Goal: Task Accomplishment & Management: Manage account settings

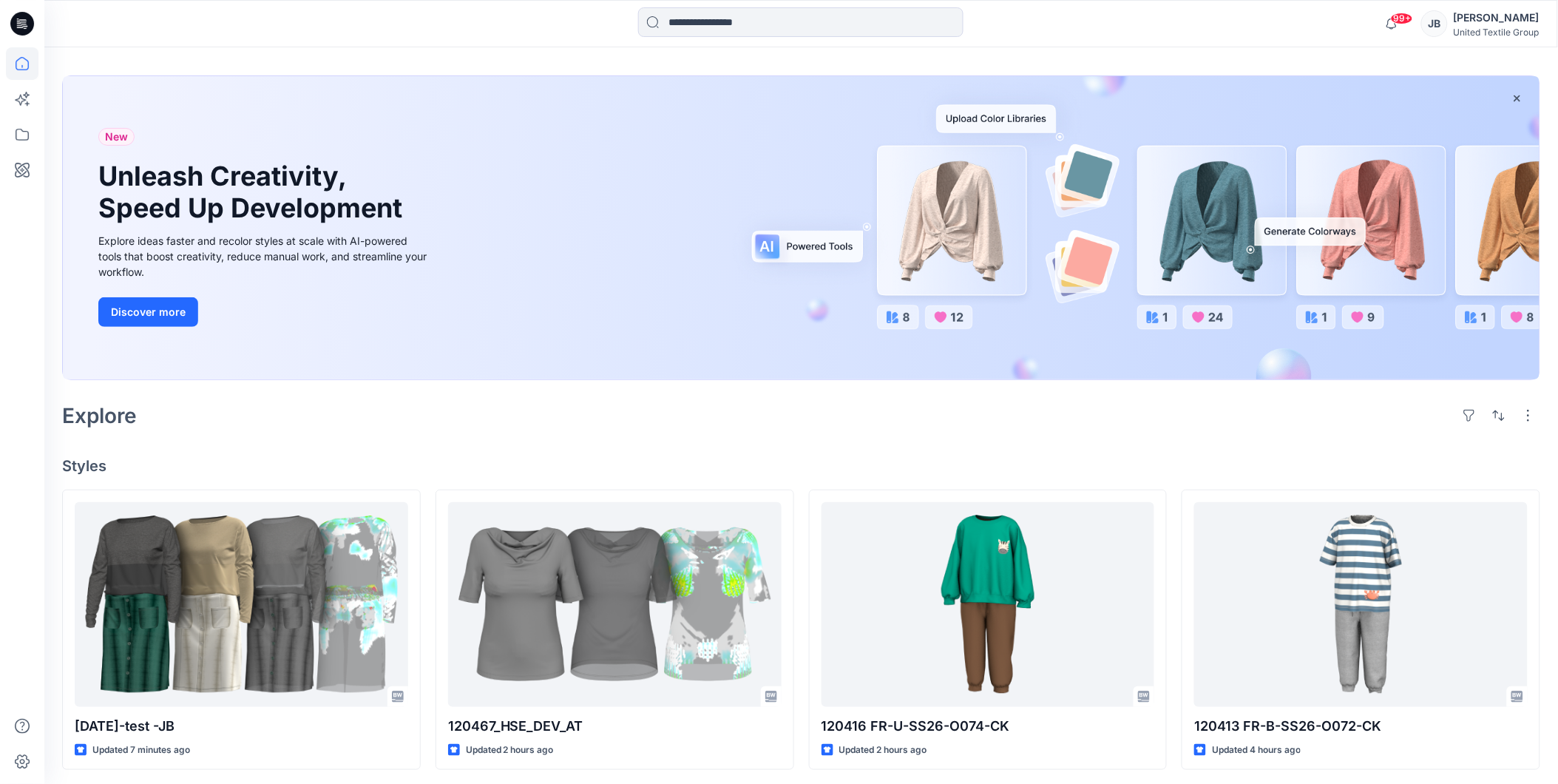
scroll to position [82, 0]
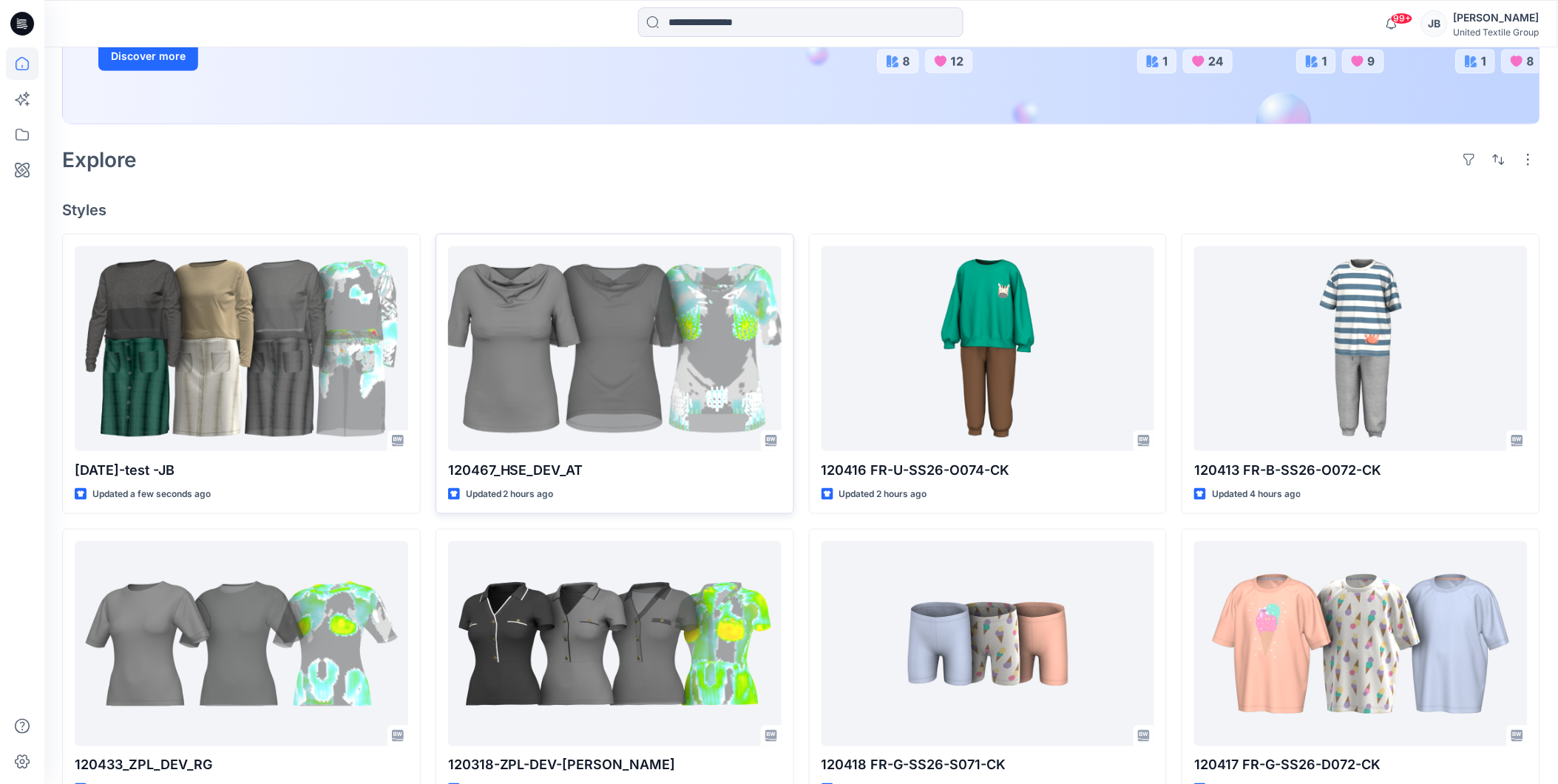
scroll to position [329, 0]
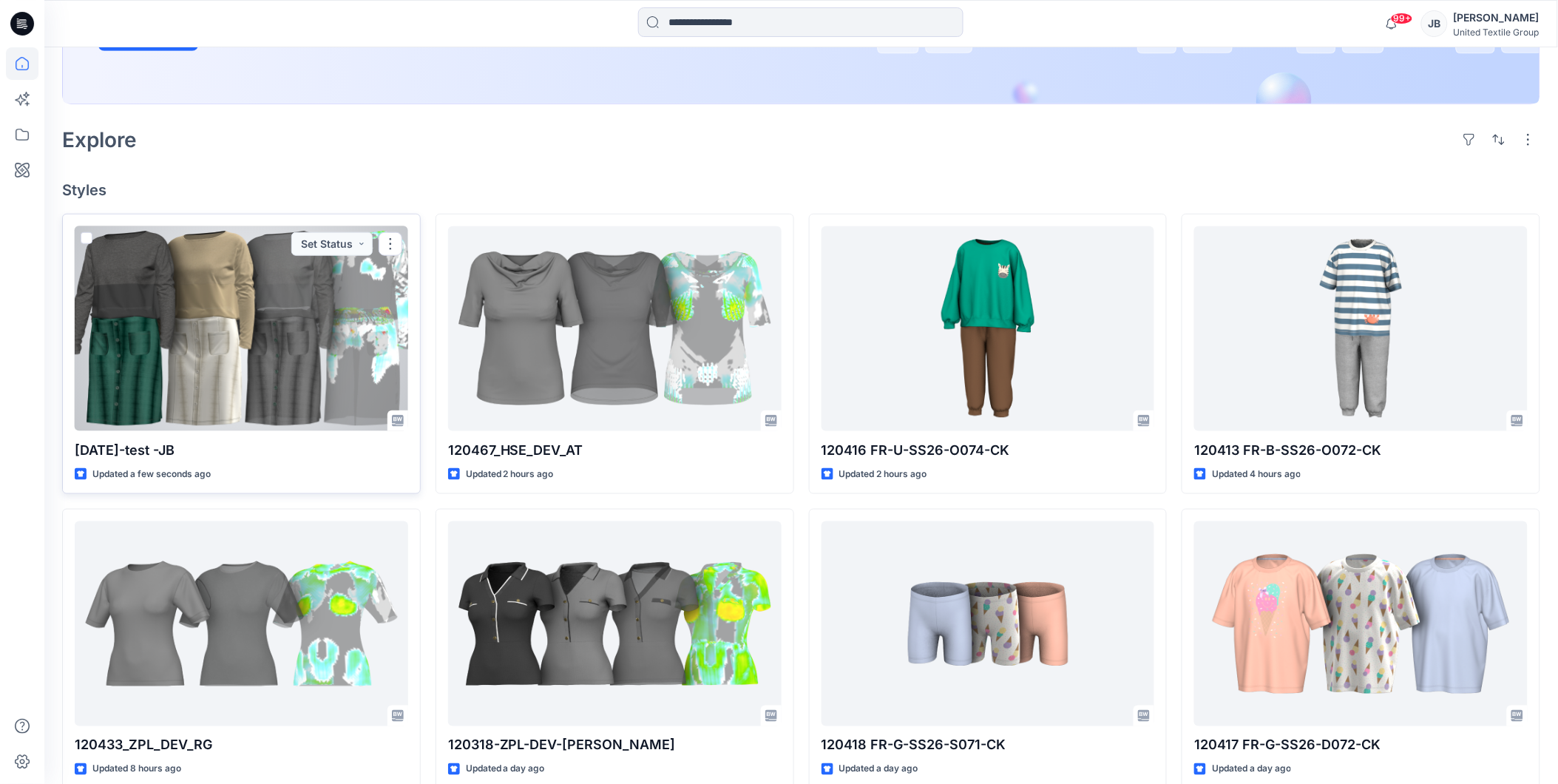
click at [245, 343] on div at bounding box center [241, 329] width 334 height 205
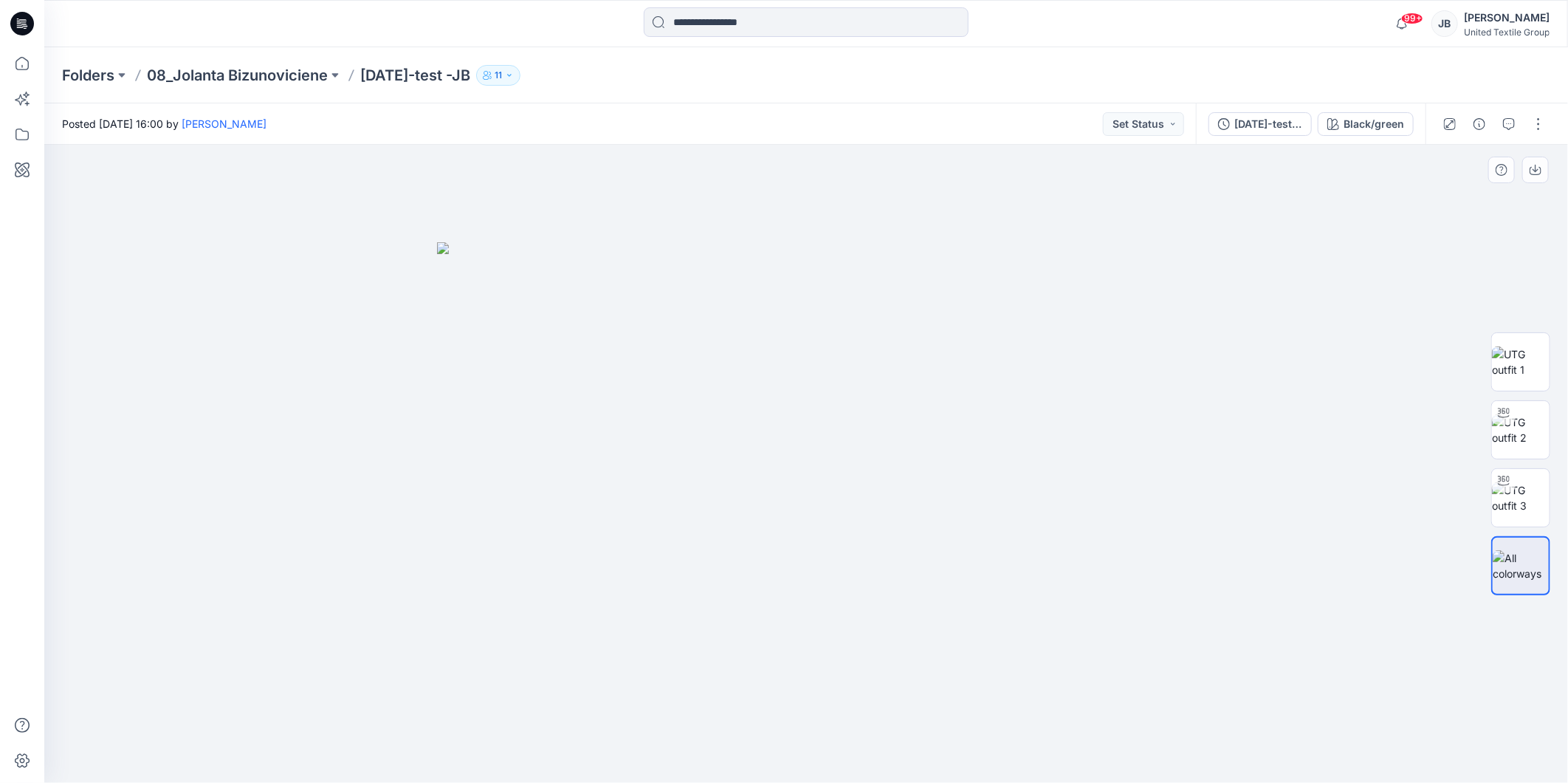
click at [381, 522] on div at bounding box center [806, 464] width 1524 height 638
click at [1544, 118] on button "button" at bounding box center [1538, 123] width 24 height 24
click at [1440, 202] on p "Edit" at bounding box center [1444, 199] width 18 height 16
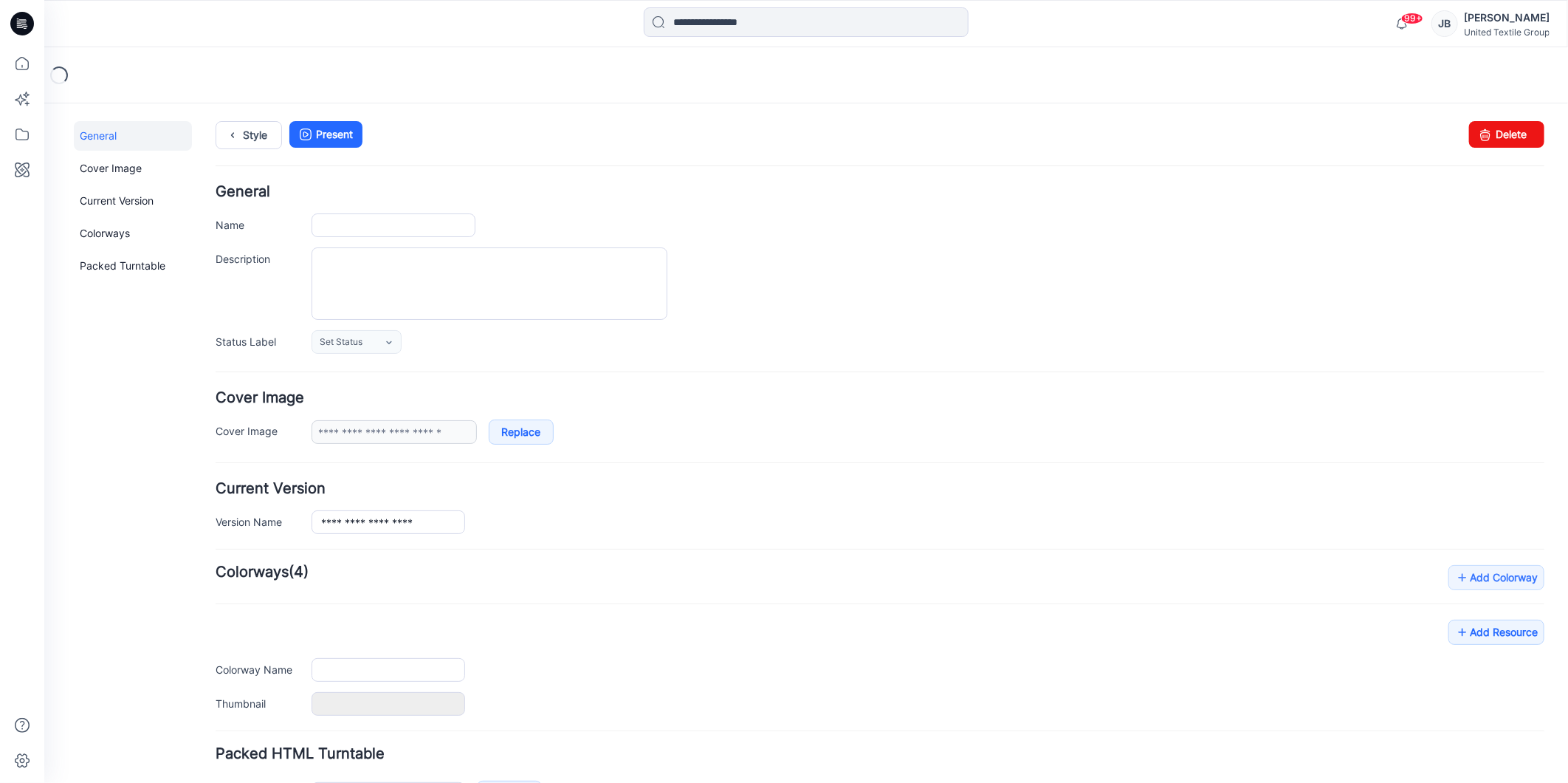
type input "**********"
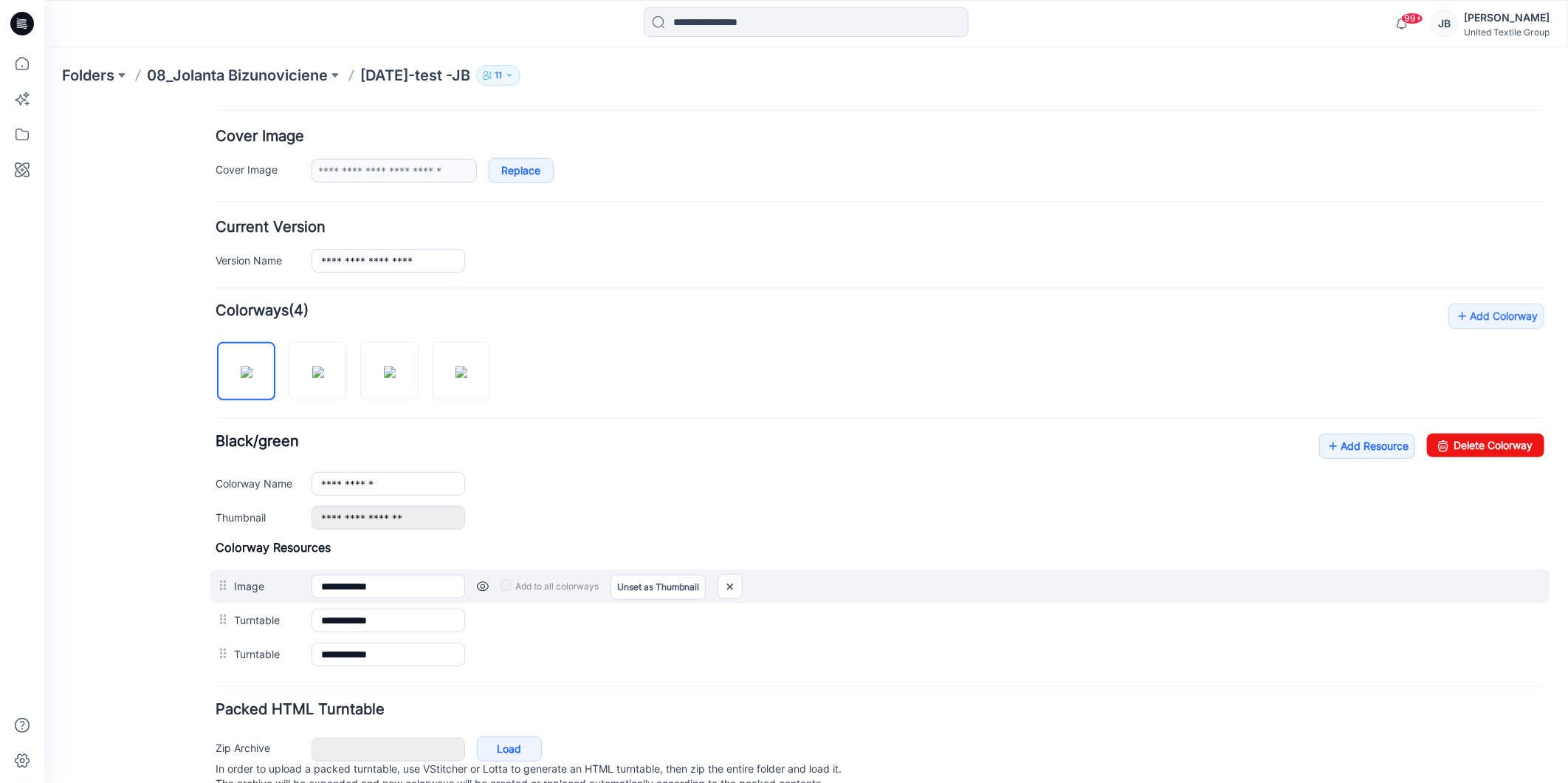
scroll to position [322, 0]
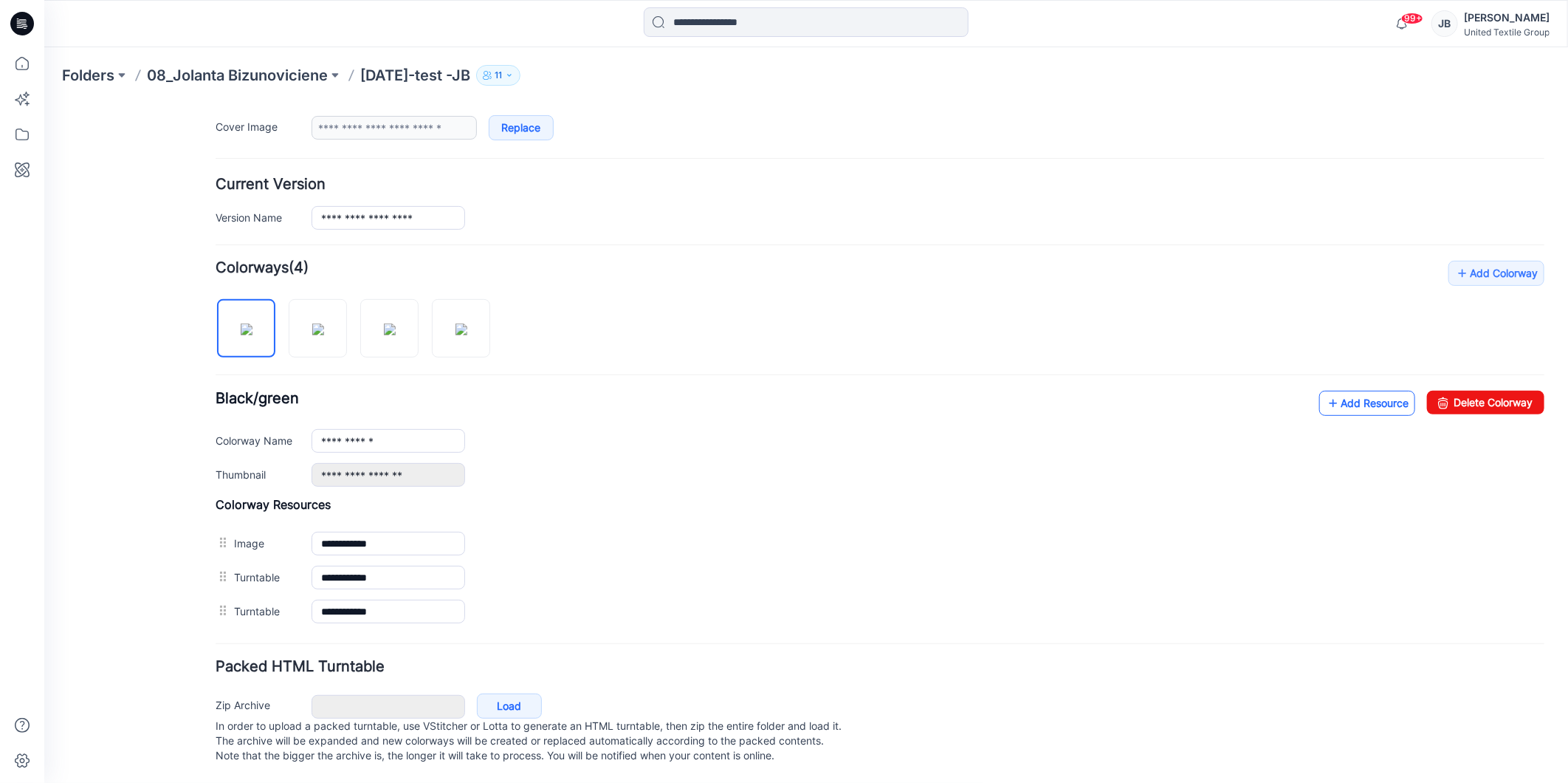
click at [1325, 391] on icon at bounding box center [1332, 402] width 15 height 24
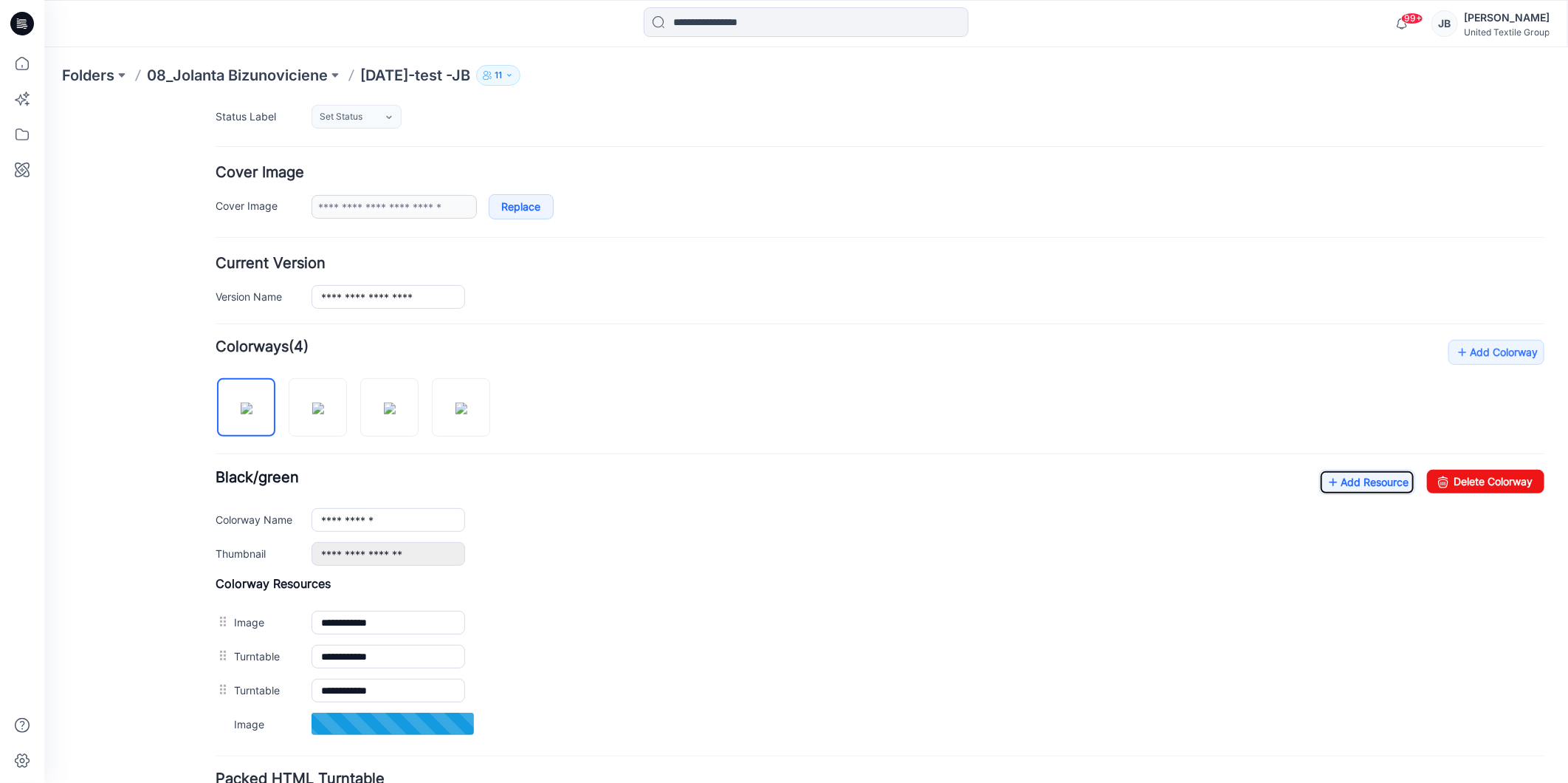
scroll to position [0, 0]
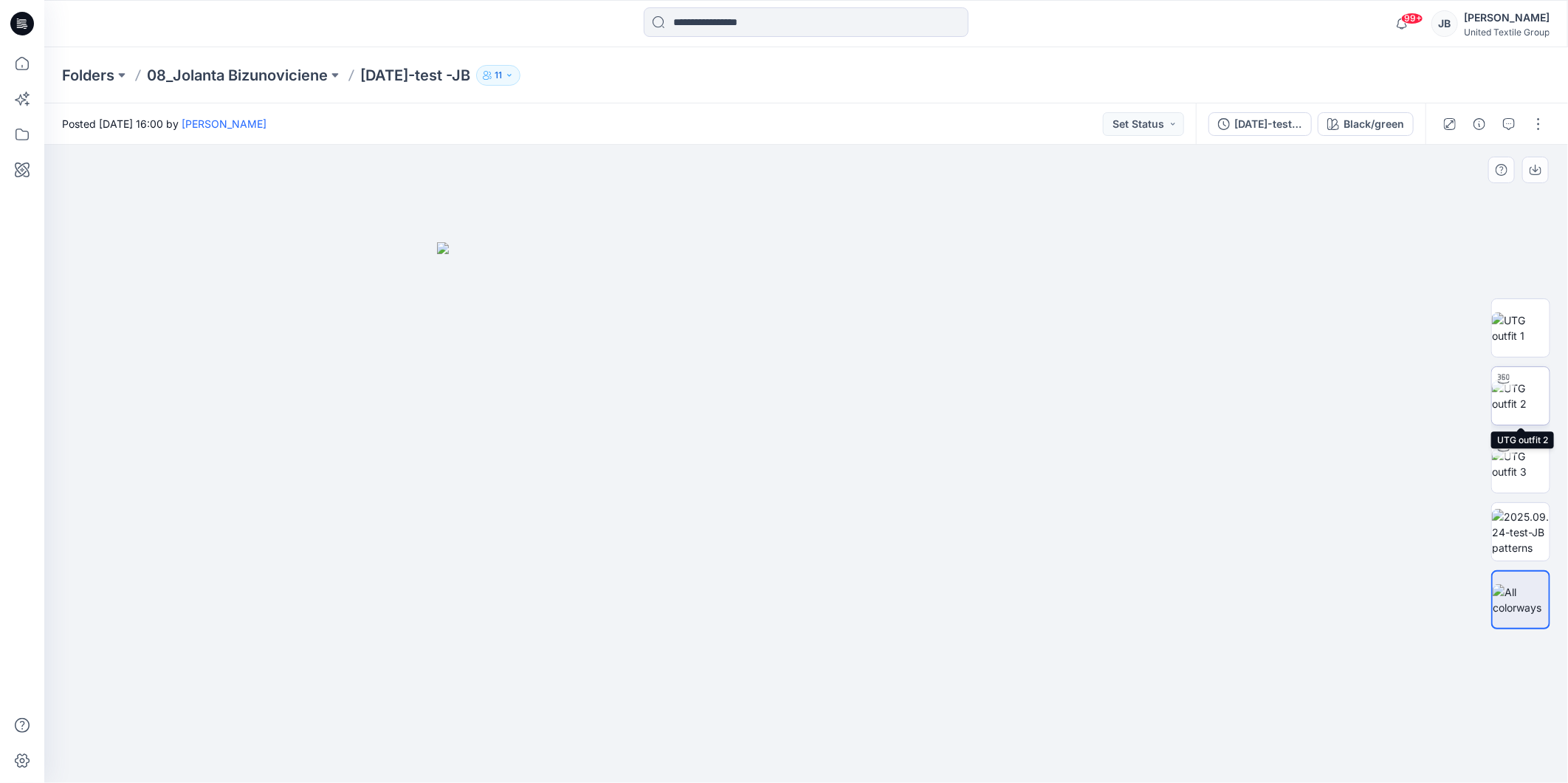
click at [1524, 387] on img at bounding box center [1520, 396] width 58 height 31
drag, startPoint x: 805, startPoint y: 761, endPoint x: 855, endPoint y: 763, distance: 50.0
click at [855, 763] on icon at bounding box center [807, 738] width 446 height 55
drag, startPoint x: 853, startPoint y: 764, endPoint x: 621, endPoint y: 761, distance: 232.0
click at [621, 761] on icon at bounding box center [807, 738] width 446 height 55
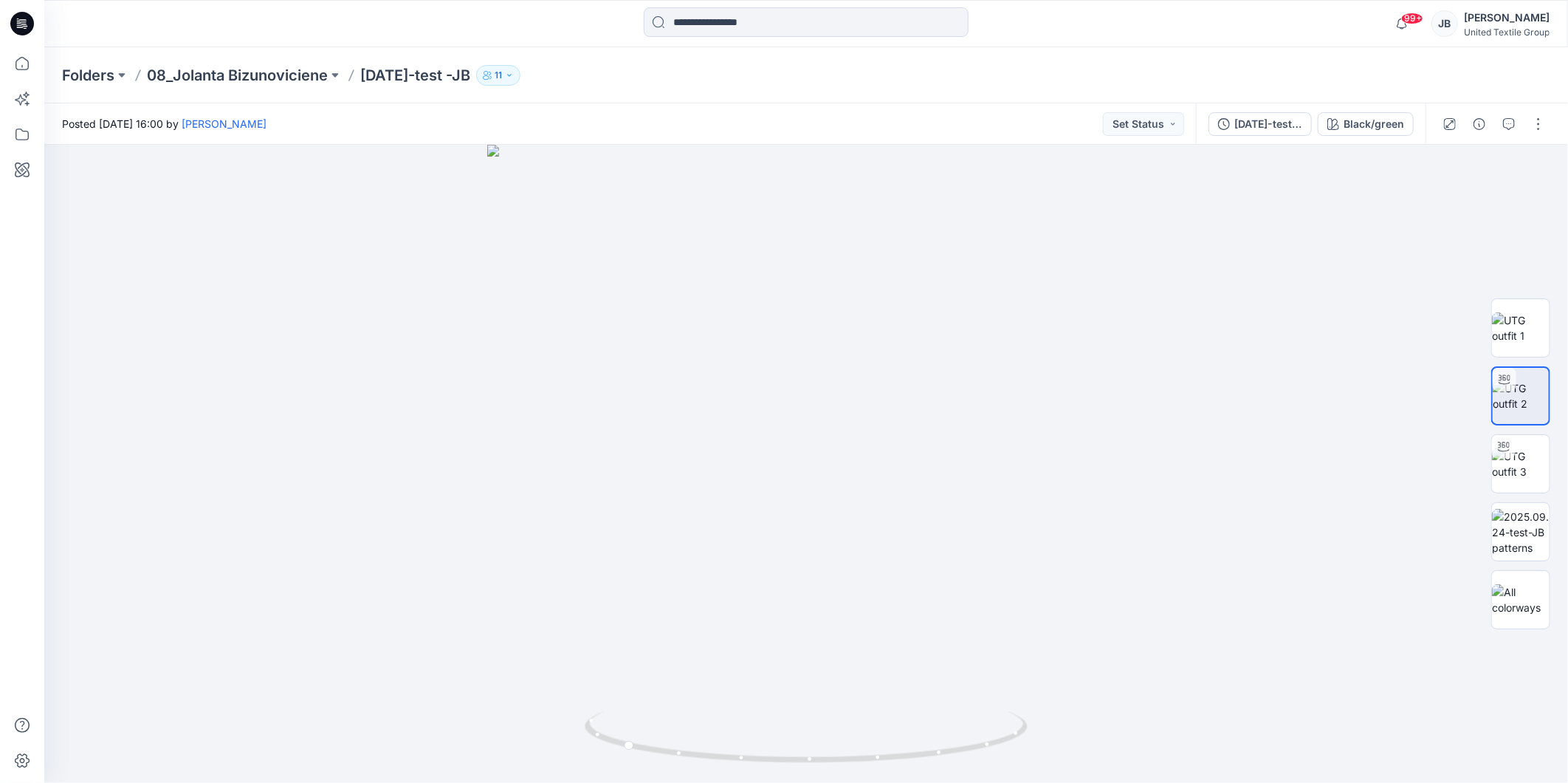
drag, startPoint x: 25, startPoint y: 18, endPoint x: 21, endPoint y: 28, distance: 10.8
click at [25, 18] on icon at bounding box center [22, 23] width 24 height 24
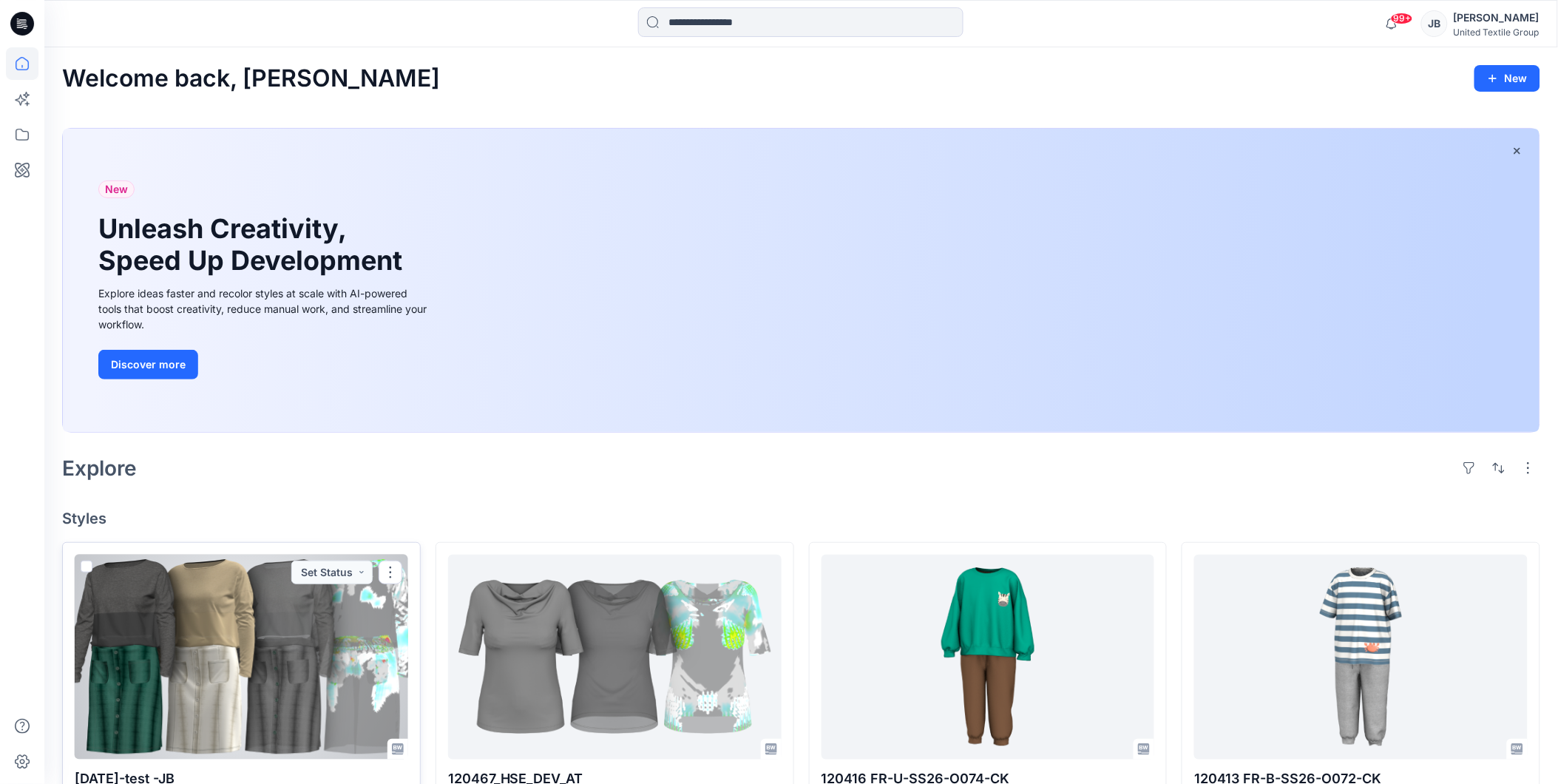
click at [260, 645] on div at bounding box center [241, 656] width 334 height 205
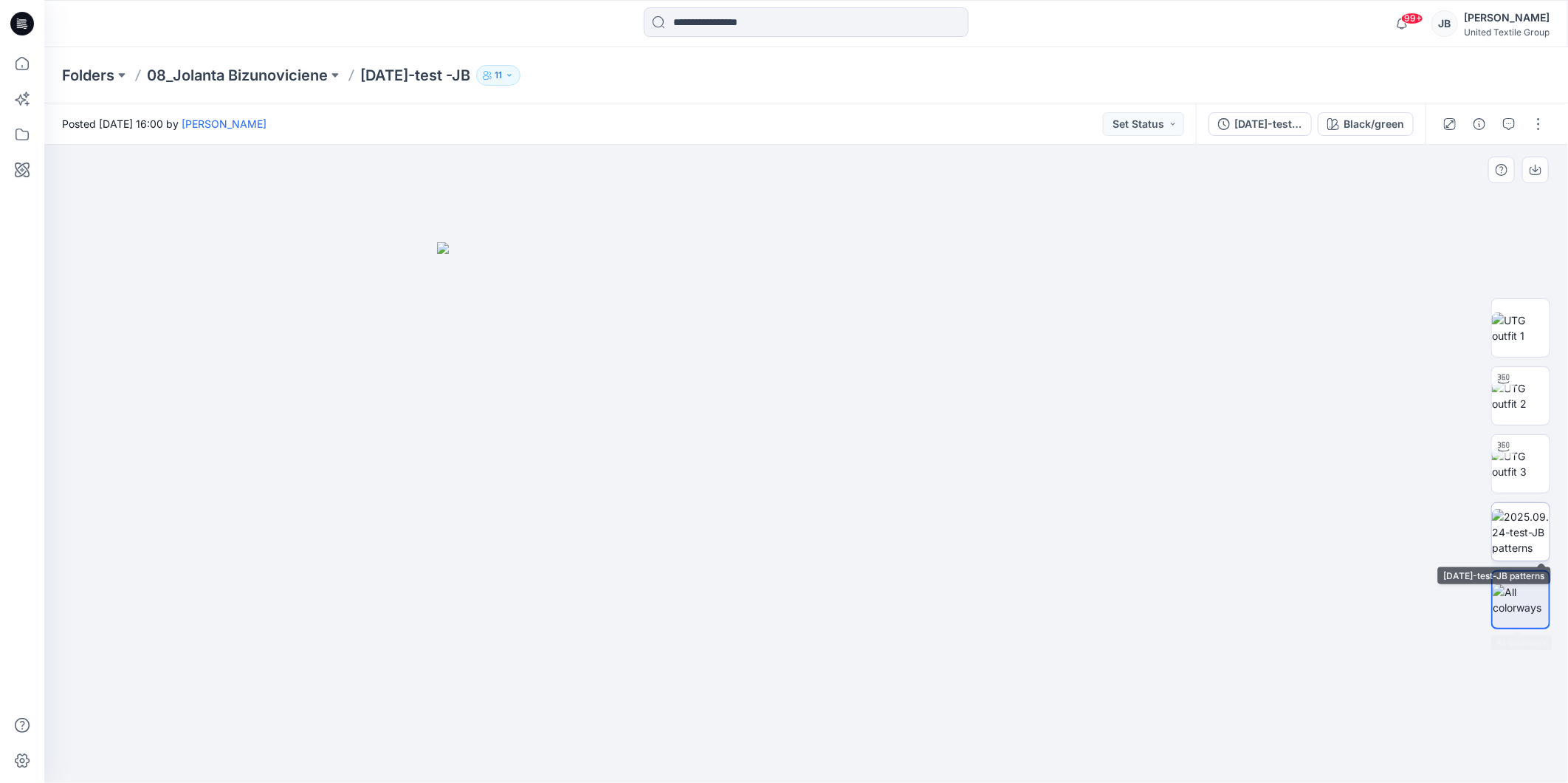
click at [1511, 538] on img at bounding box center [1520, 532] width 58 height 47
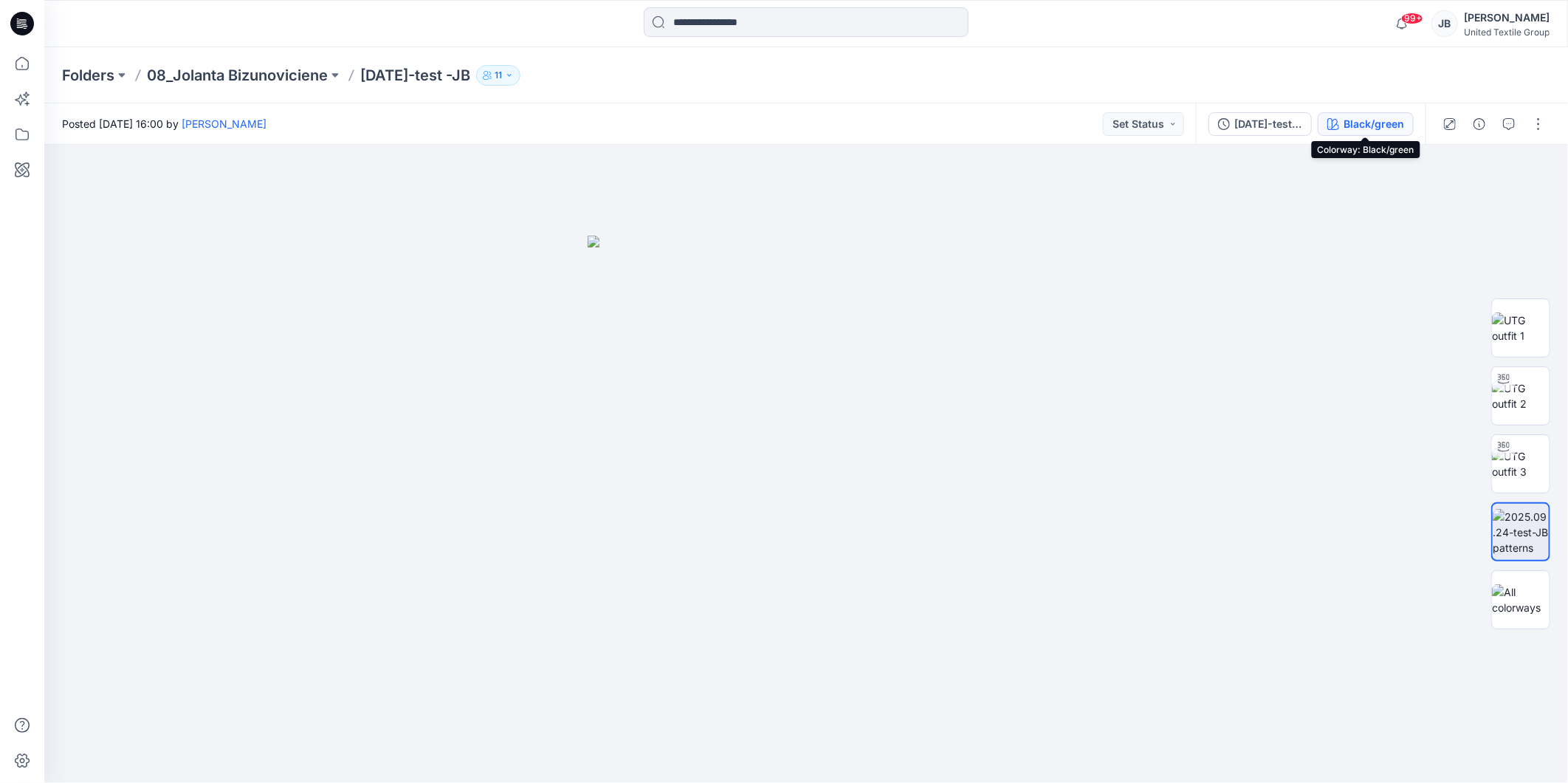
click at [1367, 121] on div "Black/green" at bounding box center [1374, 124] width 61 height 16
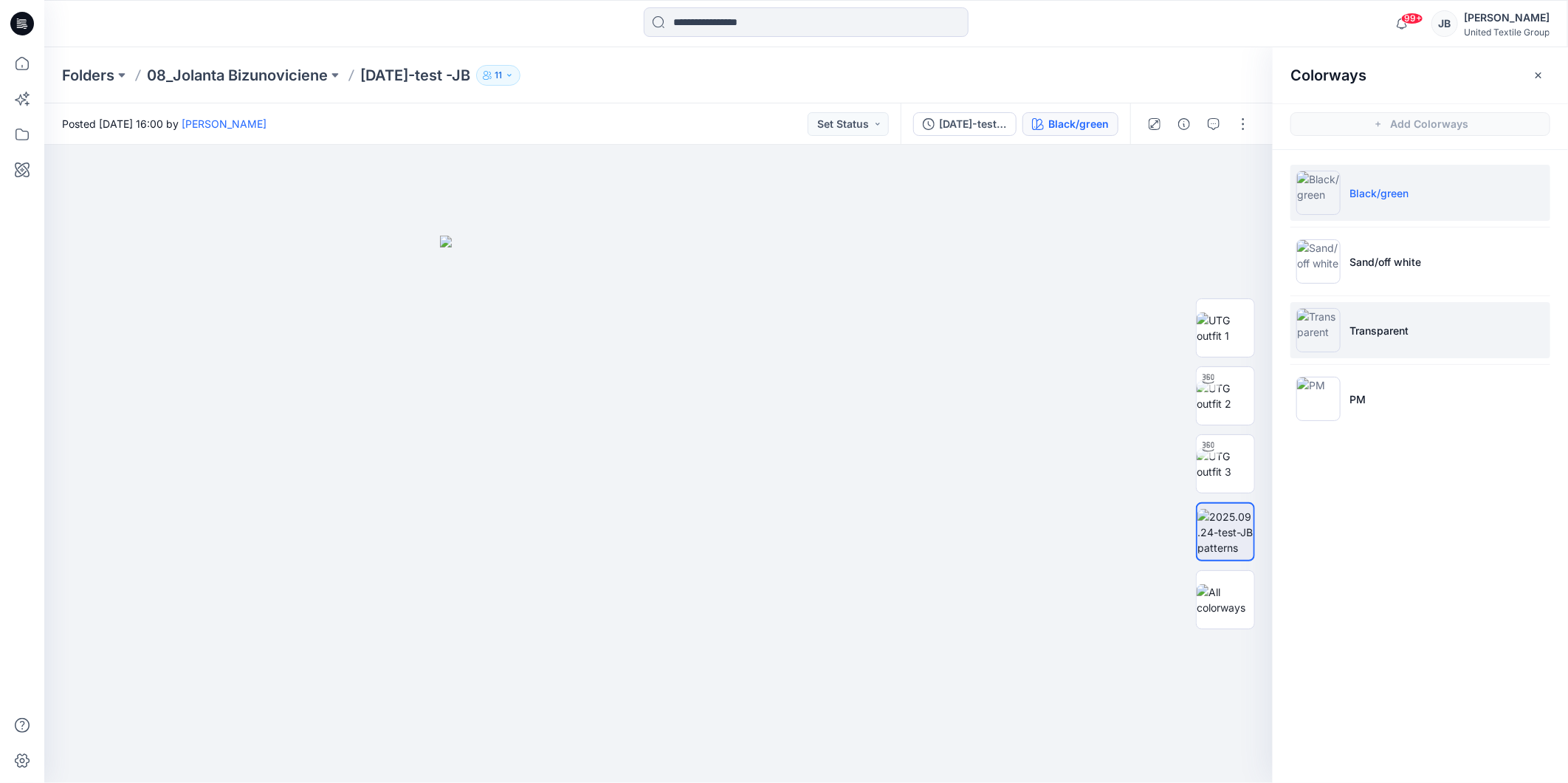
click at [1329, 330] on img at bounding box center [1318, 330] width 44 height 44
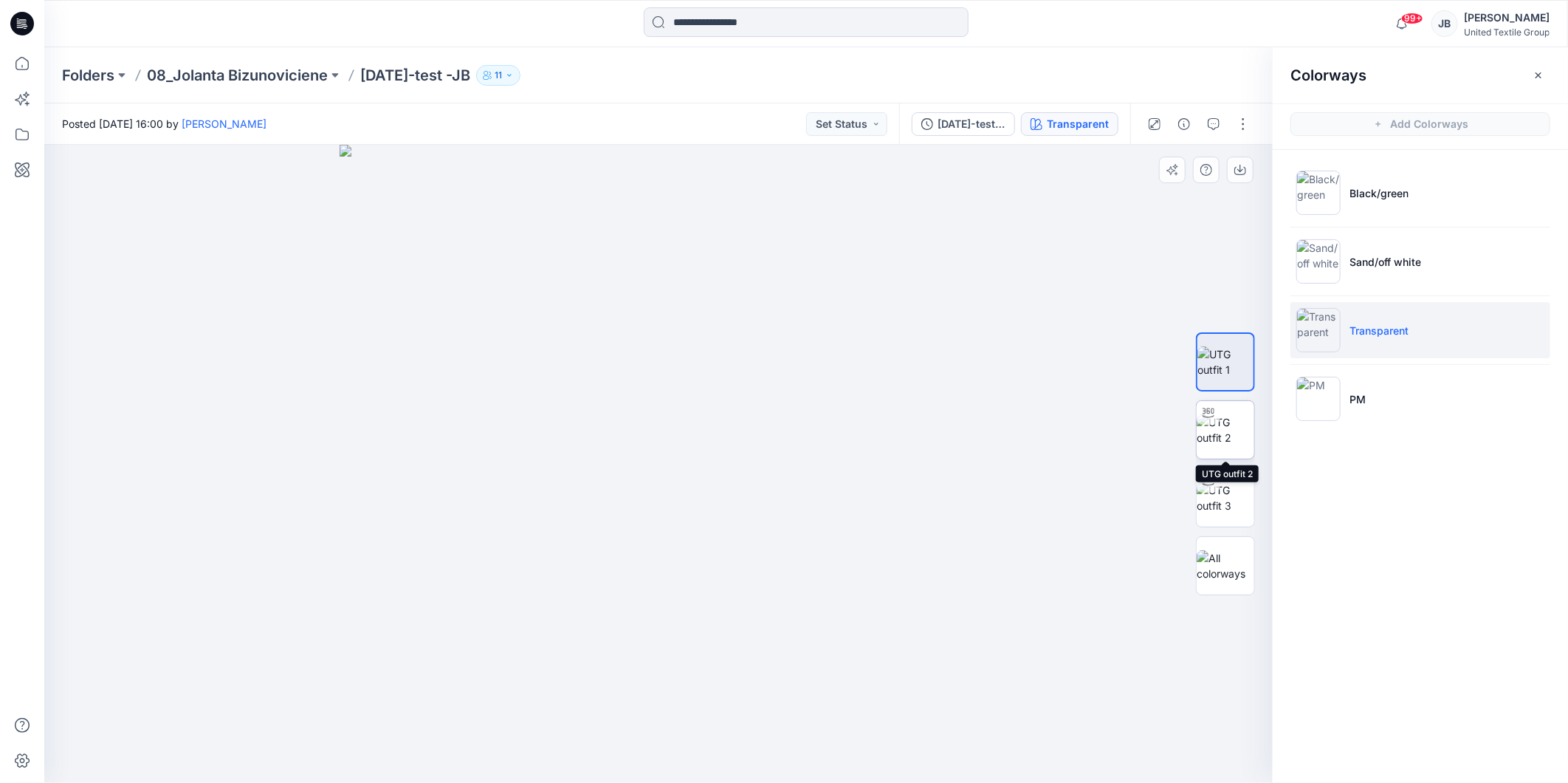
click at [1216, 425] on img at bounding box center [1225, 430] width 58 height 31
drag, startPoint x: 659, startPoint y: 765, endPoint x: 933, endPoint y: 749, distance: 274.5
click at [933, 749] on div at bounding box center [659, 464] width 1228 height 638
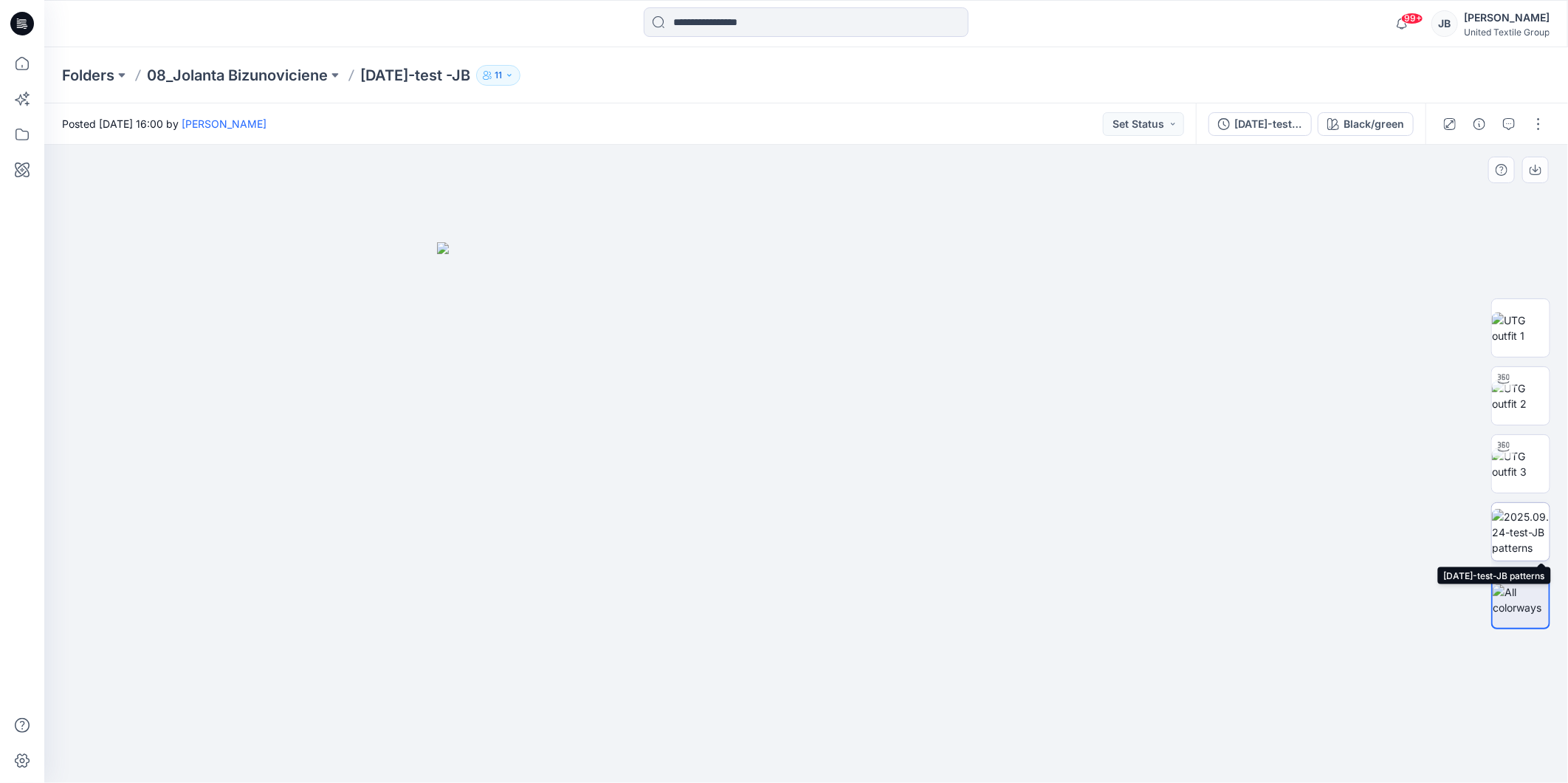
click at [1514, 526] on img at bounding box center [1520, 532] width 58 height 47
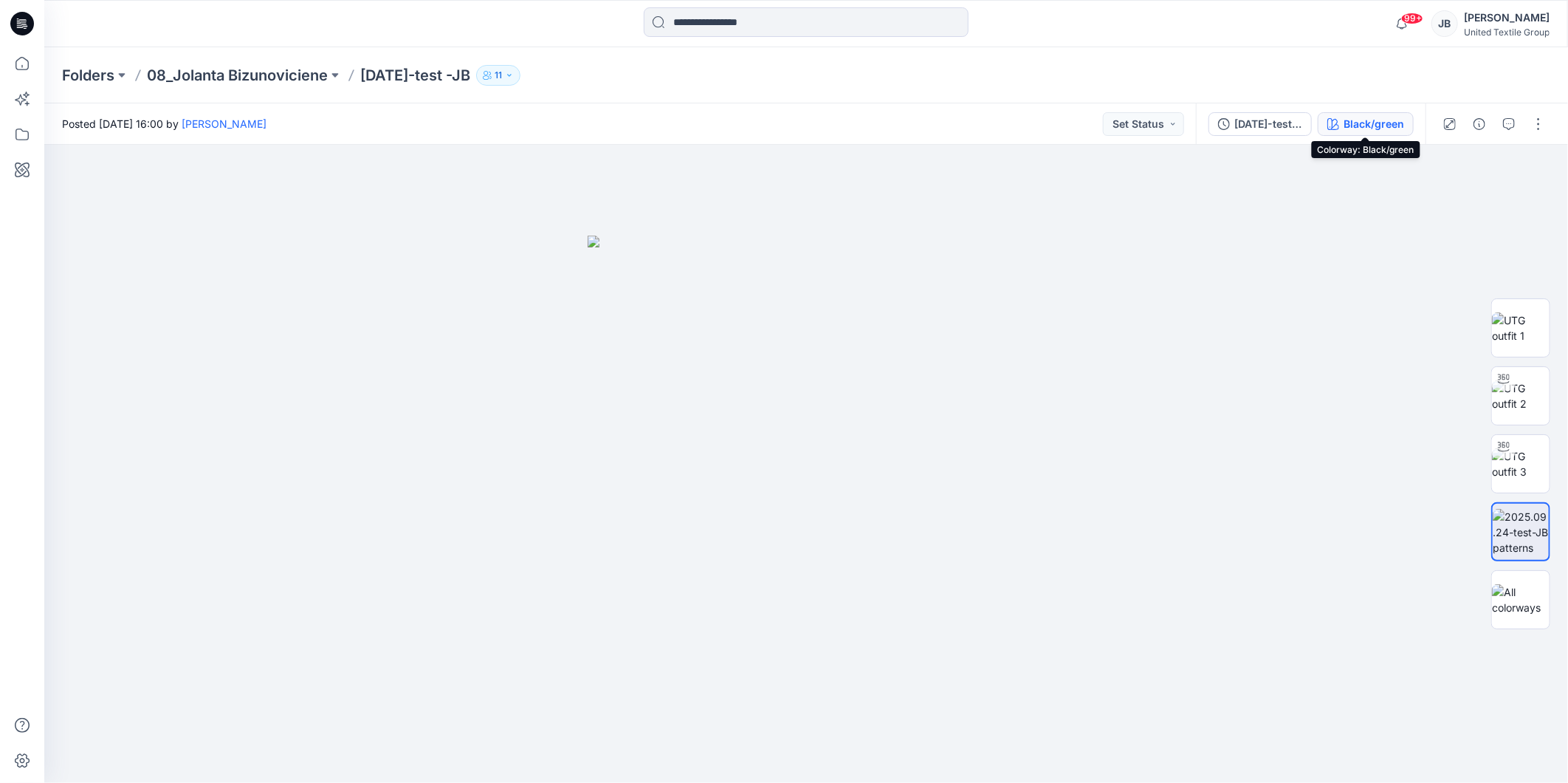
click at [1361, 123] on div "Black/green" at bounding box center [1374, 124] width 61 height 16
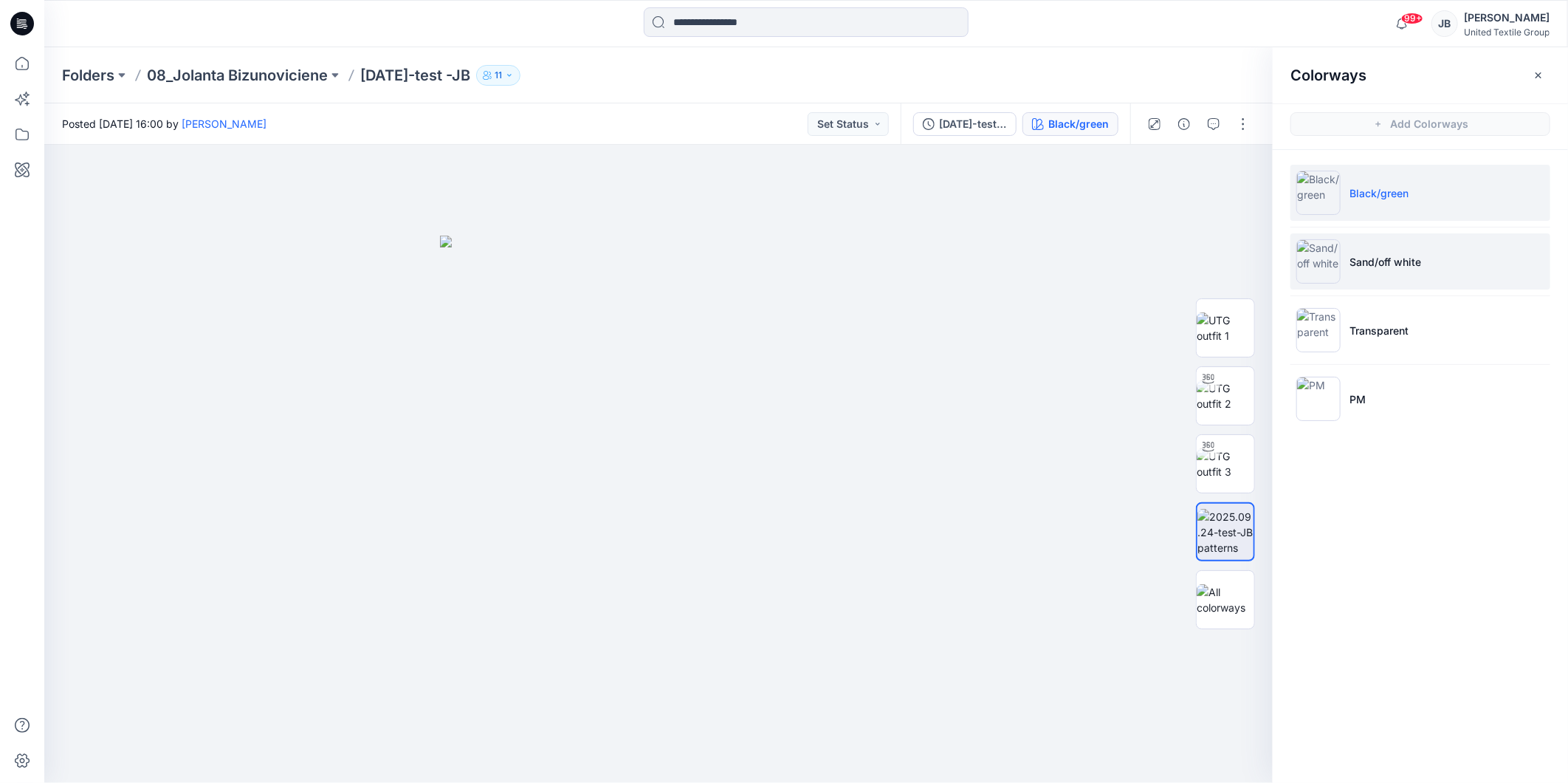
click at [1316, 259] on img at bounding box center [1318, 262] width 44 height 44
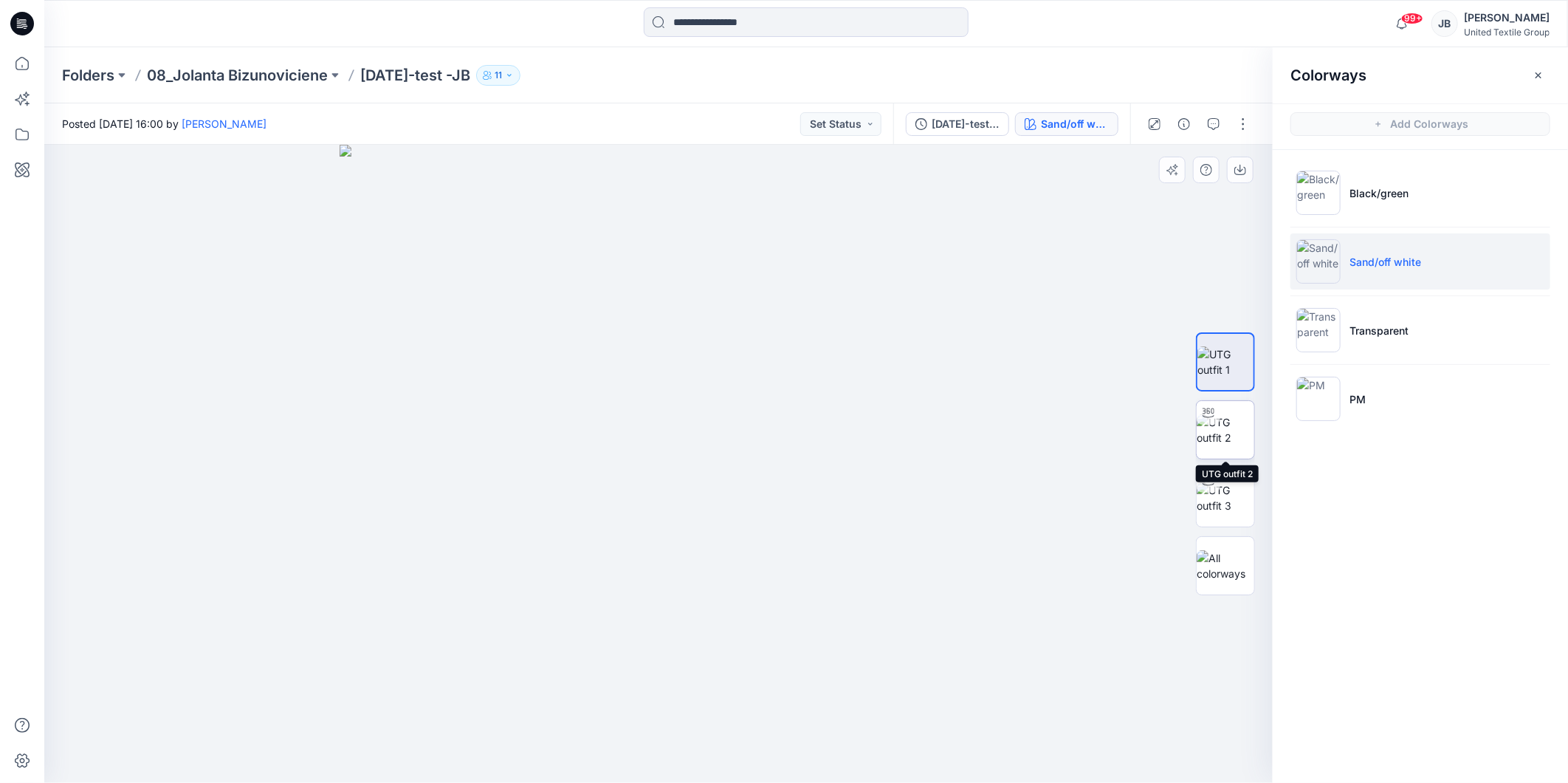
click at [1216, 424] on img at bounding box center [1225, 430] width 58 height 31
drag, startPoint x: 661, startPoint y: 763, endPoint x: 672, endPoint y: 776, distance: 17.0
click at [672, 767] on icon at bounding box center [659, 738] width 446 height 55
click at [20, 22] on icon at bounding box center [23, 21] width 7 height 1
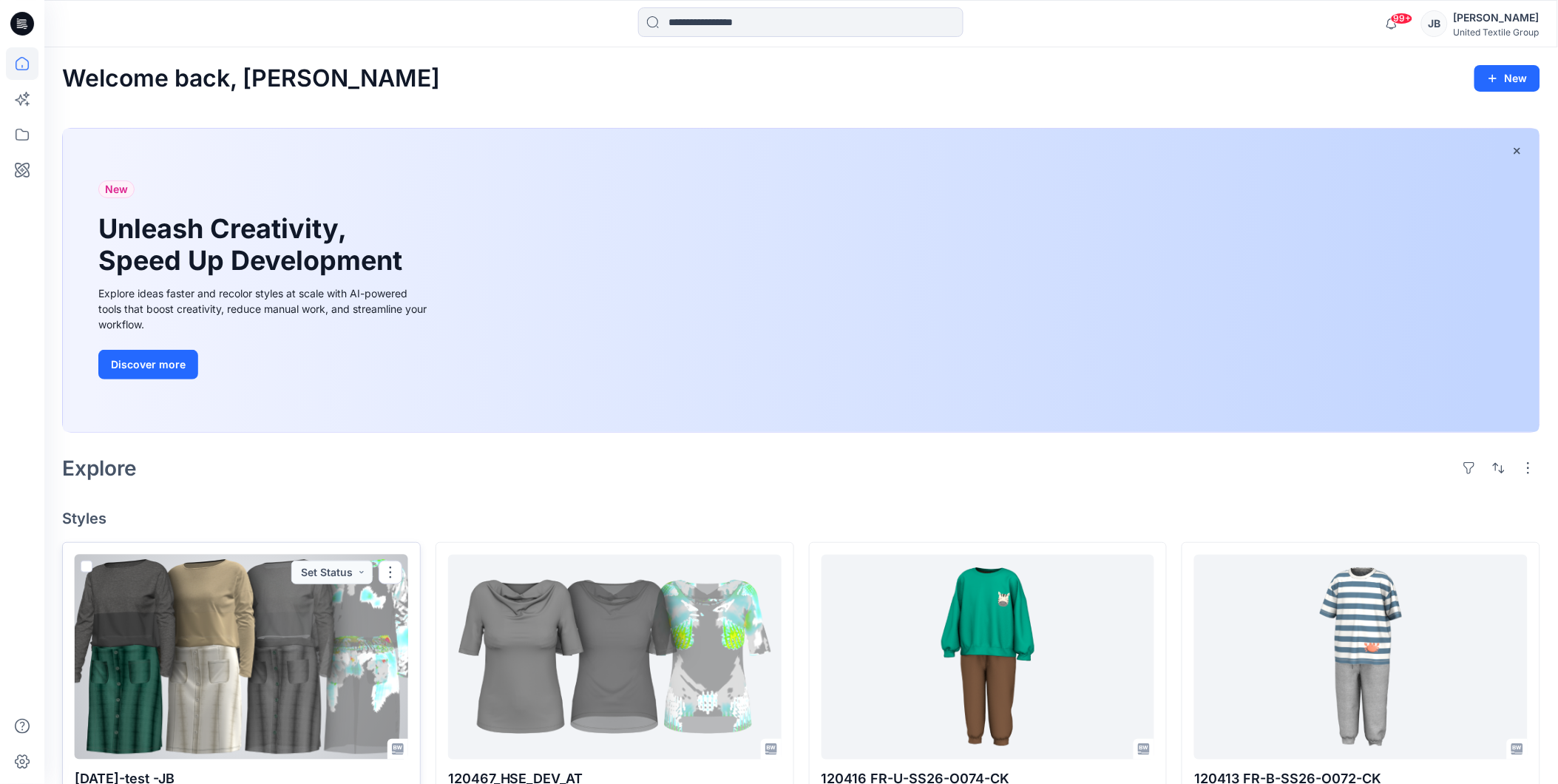
click at [208, 685] on div at bounding box center [241, 656] width 334 height 205
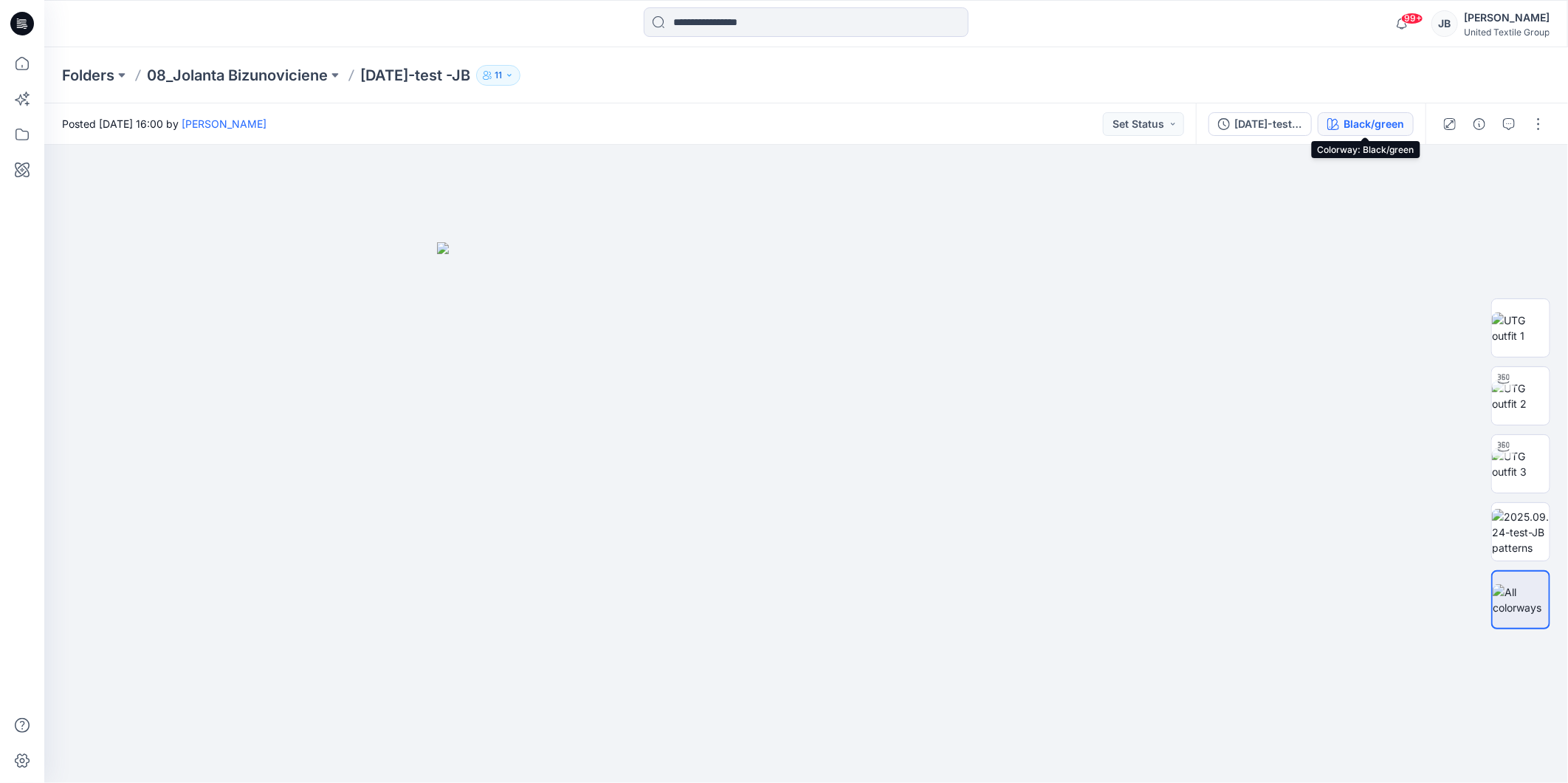
click at [1360, 117] on div "Black/green" at bounding box center [1374, 124] width 61 height 16
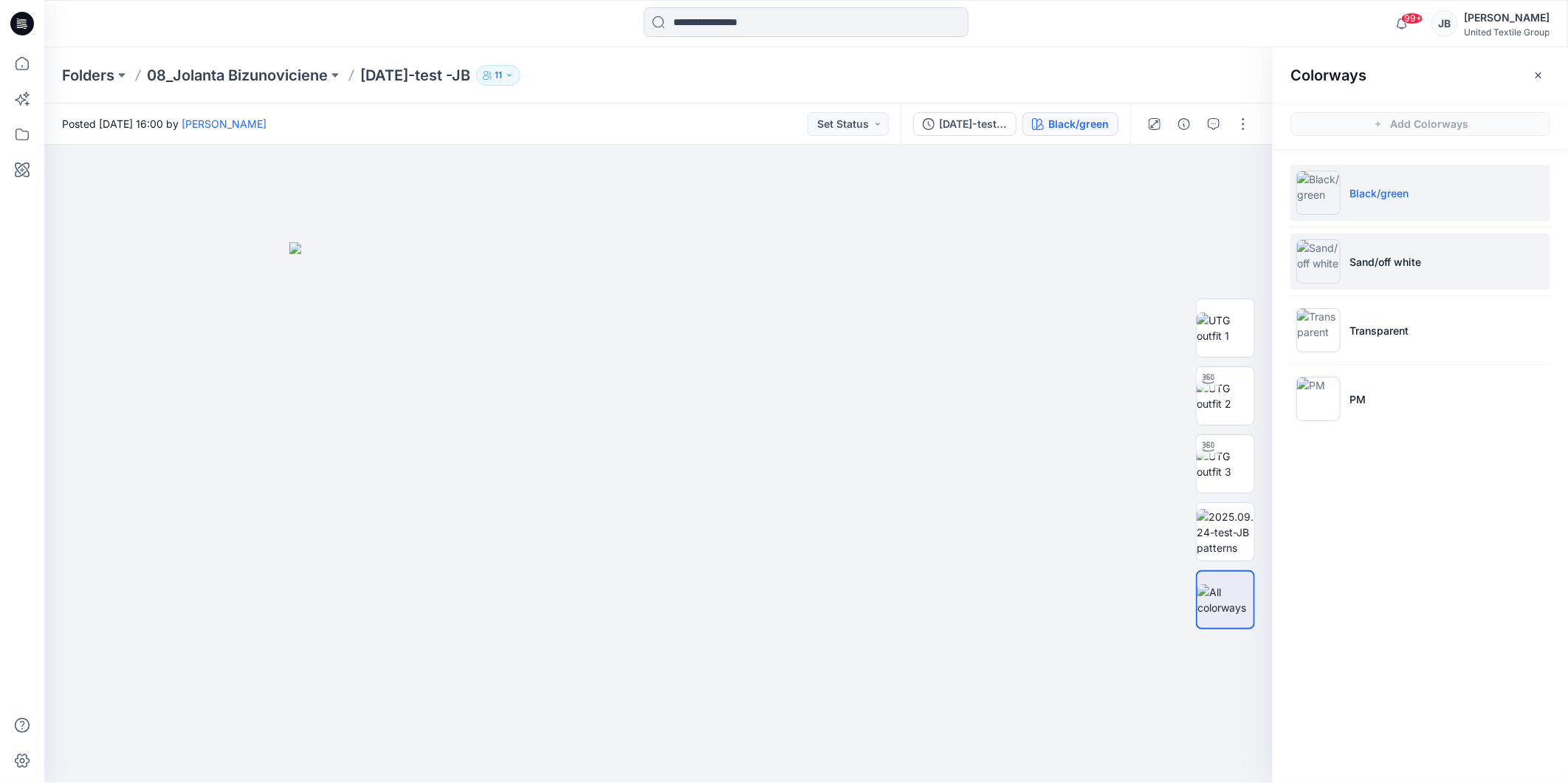
click at [1312, 252] on img at bounding box center [1318, 262] width 44 height 44
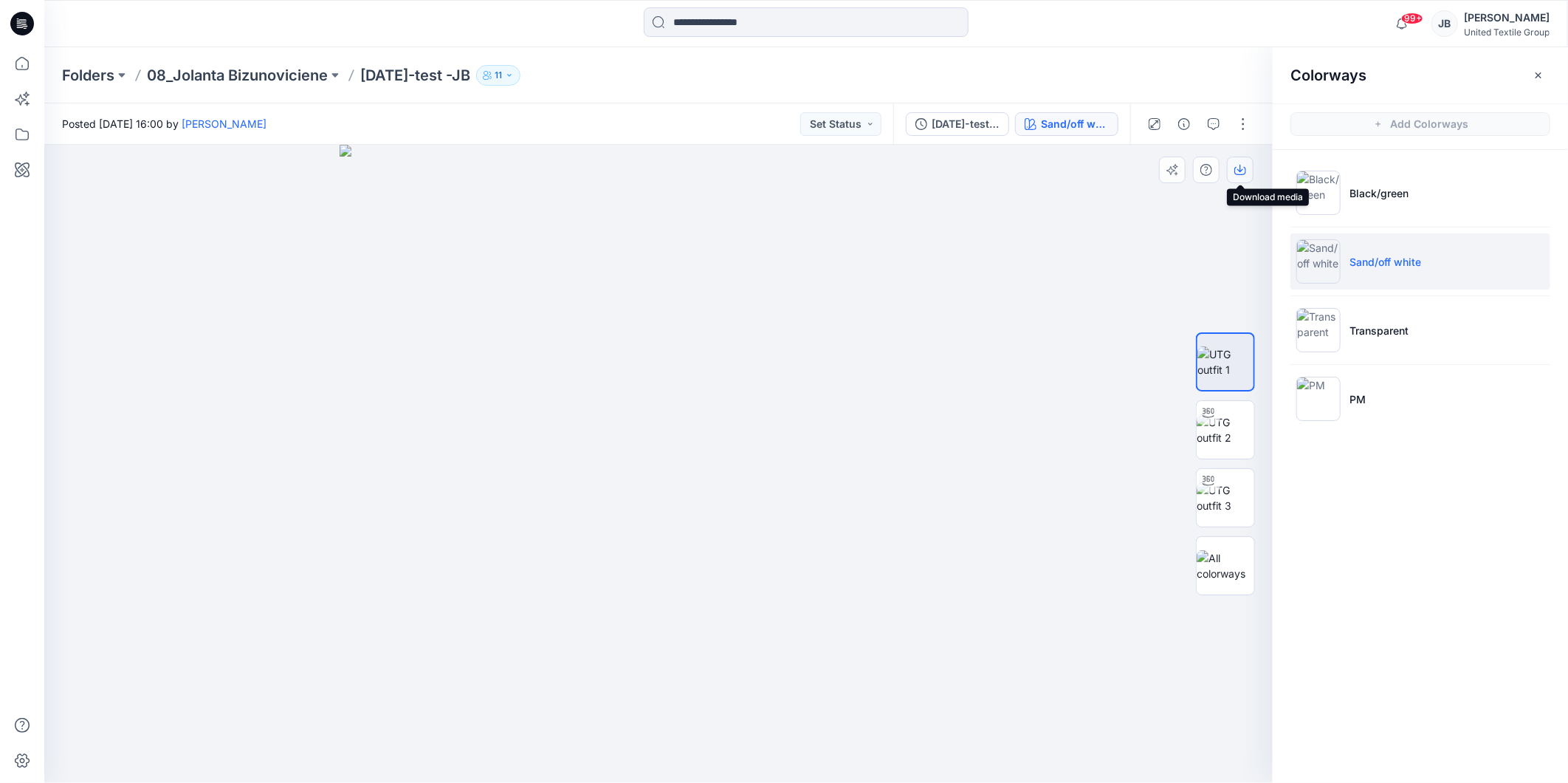
click at [1241, 168] on icon "button" at bounding box center [1240, 168] width 6 height 7
drag, startPoint x: 507, startPoint y: 75, endPoint x: 365, endPoint y: 77, distance: 142.0
click at [365, 77] on p "[DATE]-test -JB" at bounding box center [415, 75] width 110 height 21
drag, startPoint x: 365, startPoint y: 77, endPoint x: 377, endPoint y: 76, distance: 12.0
copy p "[DATE]-test -JB"
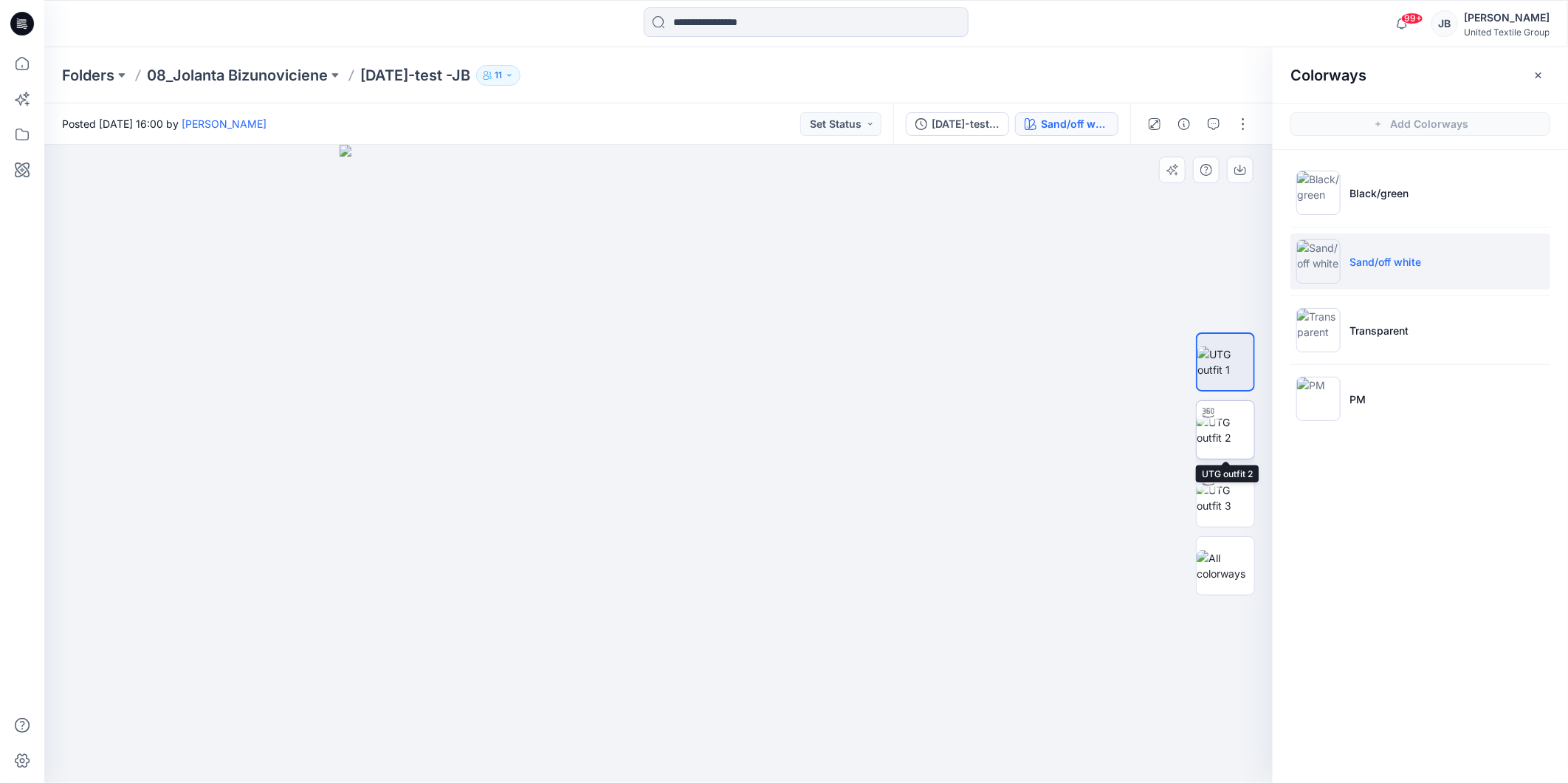
click at [1229, 430] on img at bounding box center [1225, 430] width 58 height 31
drag, startPoint x: 659, startPoint y: 764, endPoint x: 478, endPoint y: 762, distance: 181.0
click at [478, 762] on icon at bounding box center [659, 738] width 446 height 55
drag, startPoint x: 672, startPoint y: 766, endPoint x: 417, endPoint y: 734, distance: 257.0
click at [417, 734] on div at bounding box center [659, 464] width 1228 height 638
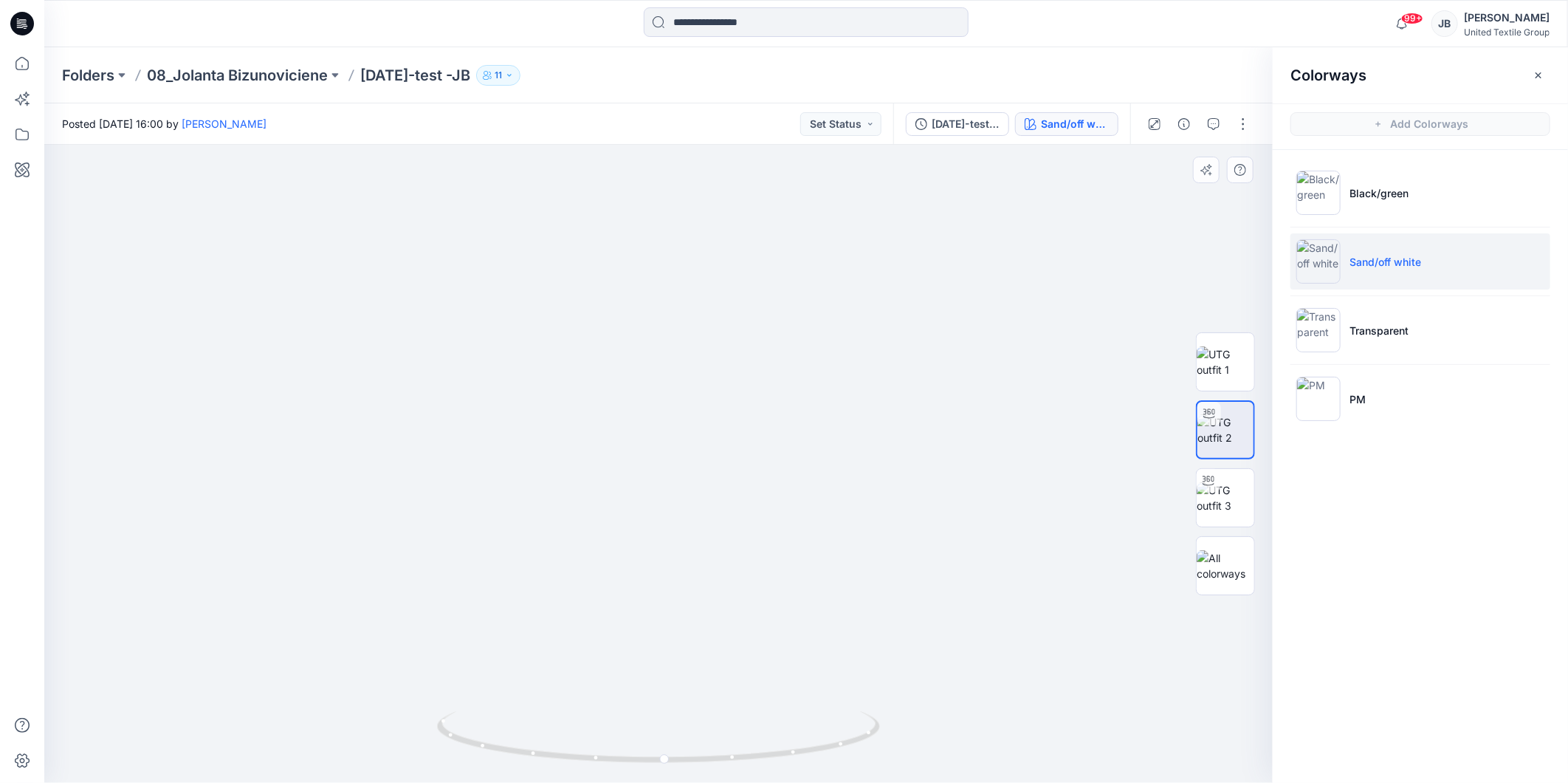
click at [927, 382] on img at bounding box center [659, 299] width 1293 height 965
click at [1543, 76] on icon "button" at bounding box center [1538, 75] width 12 height 12
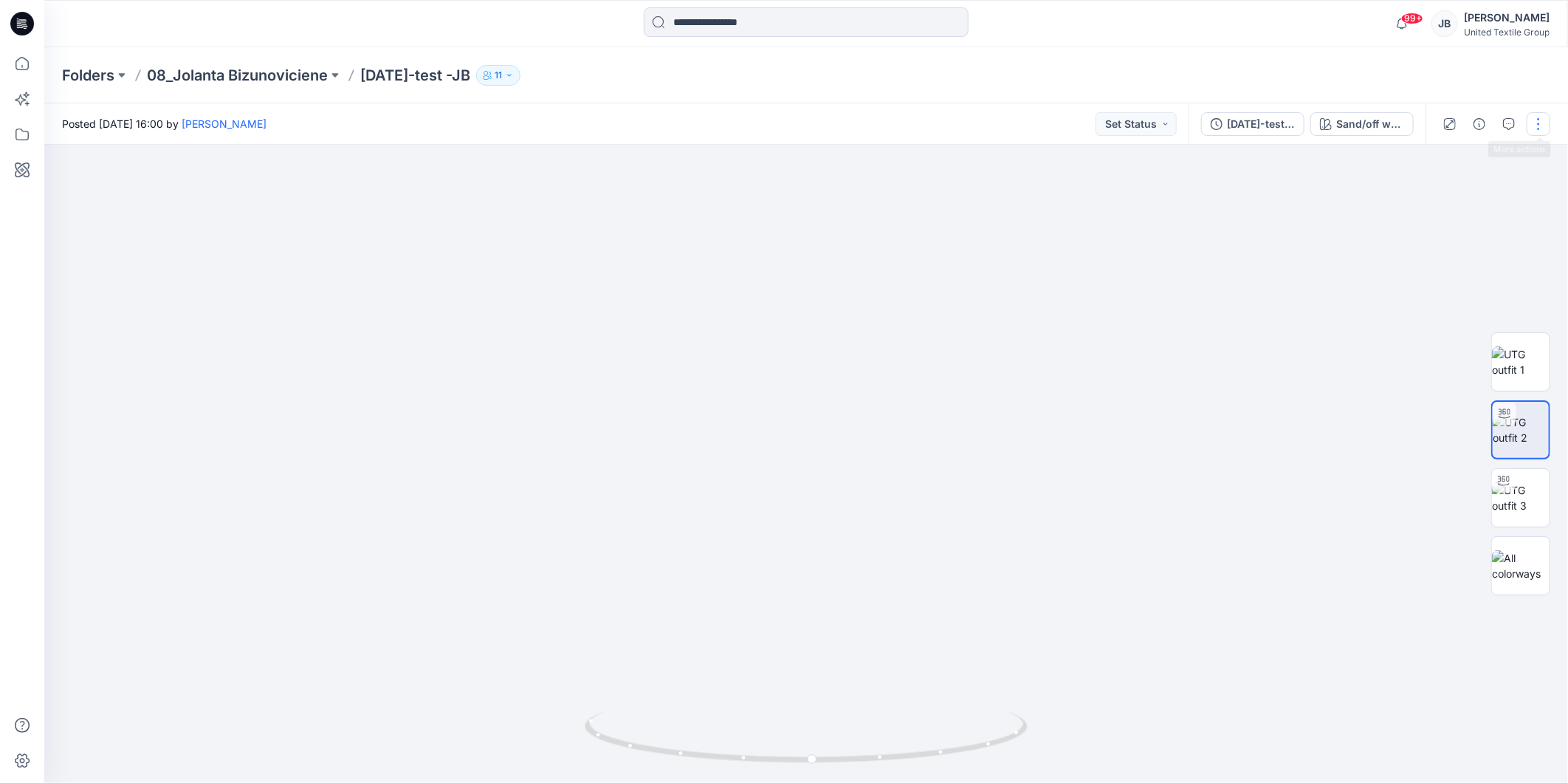
click at [1540, 121] on button "button" at bounding box center [1538, 123] width 24 height 24
click at [1447, 197] on p "Edit" at bounding box center [1444, 199] width 18 height 16
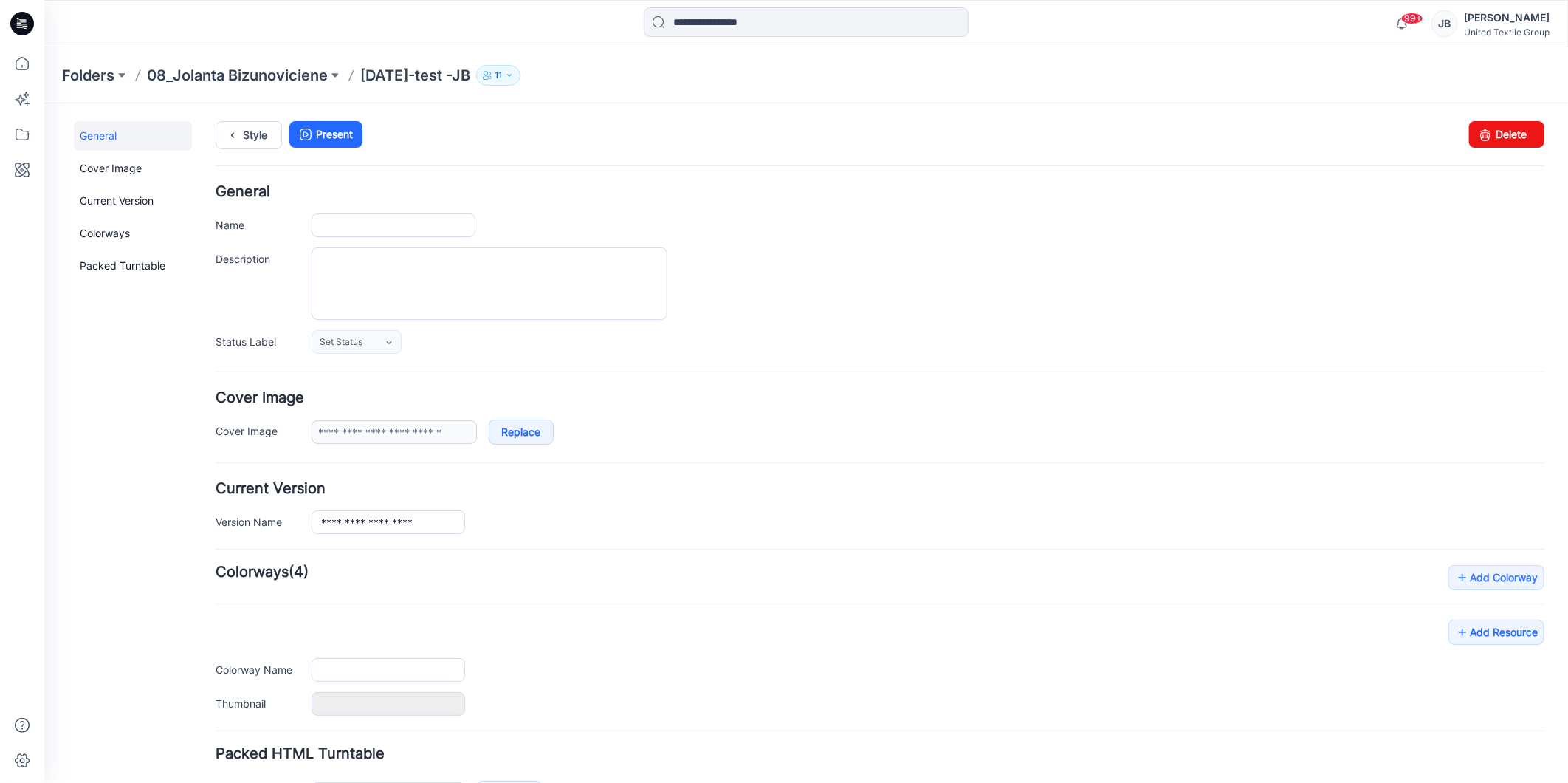
type input "**********"
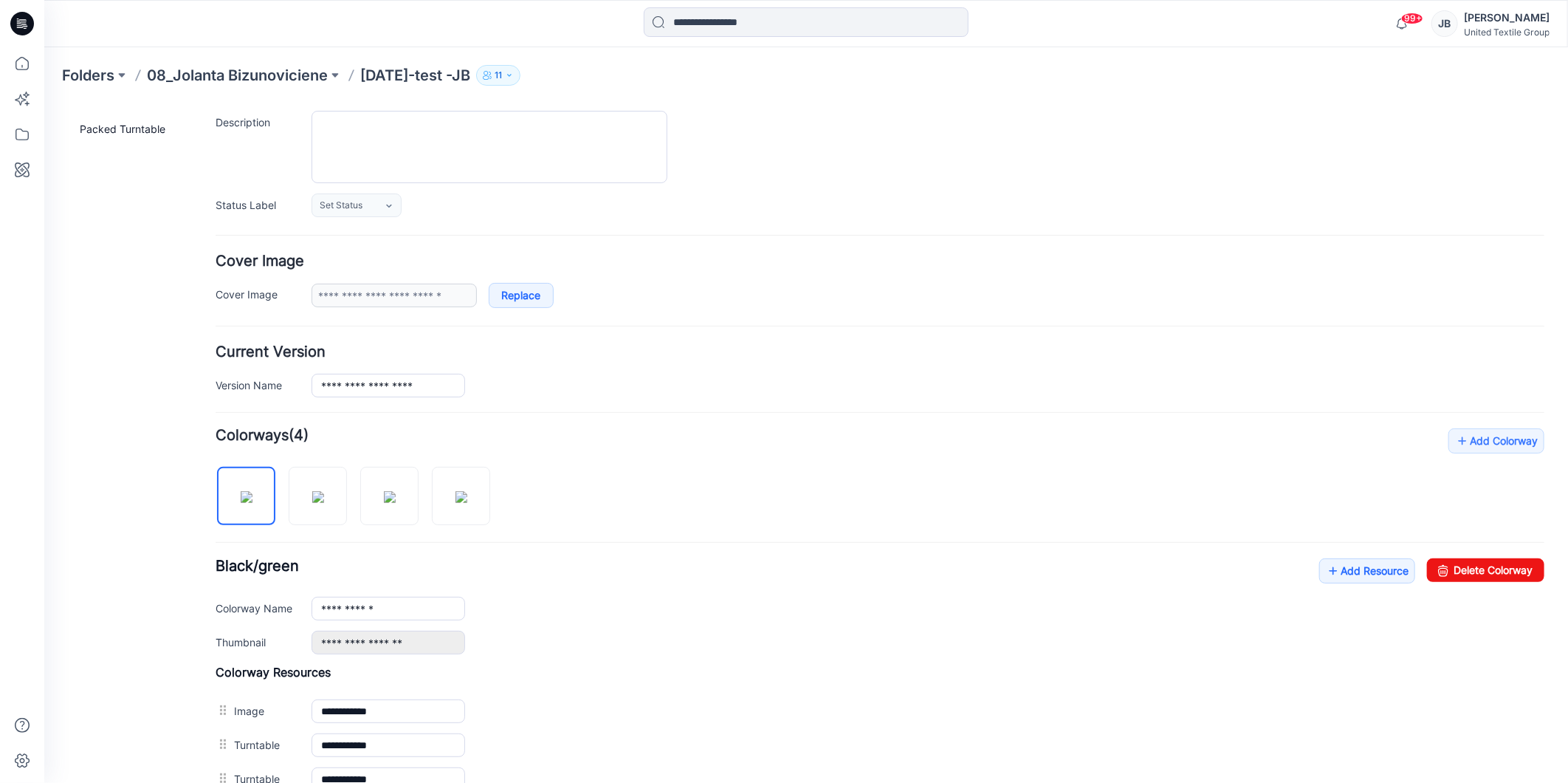
scroll to position [356, 0]
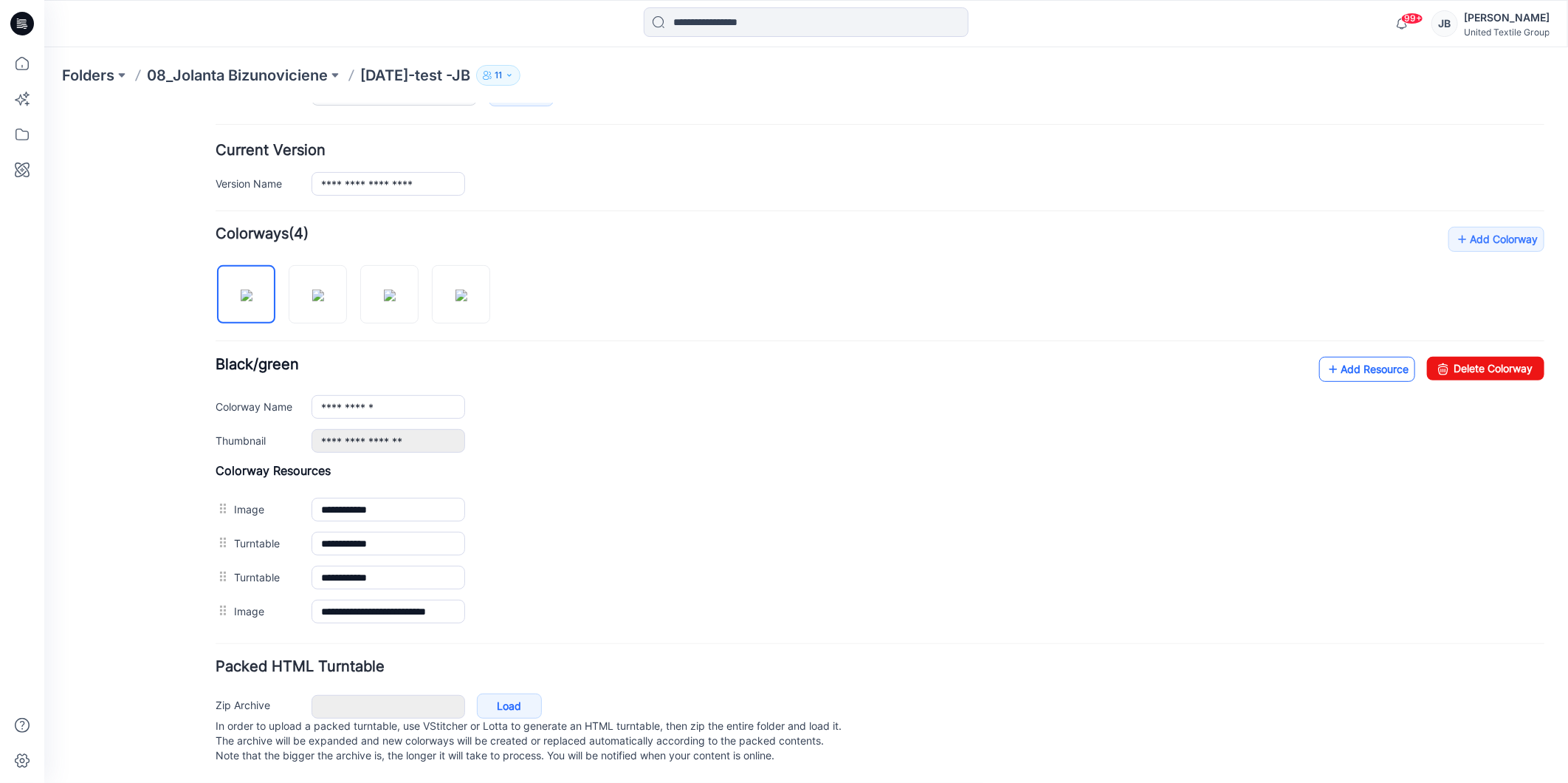
click at [1325, 357] on icon at bounding box center [1332, 368] width 15 height 24
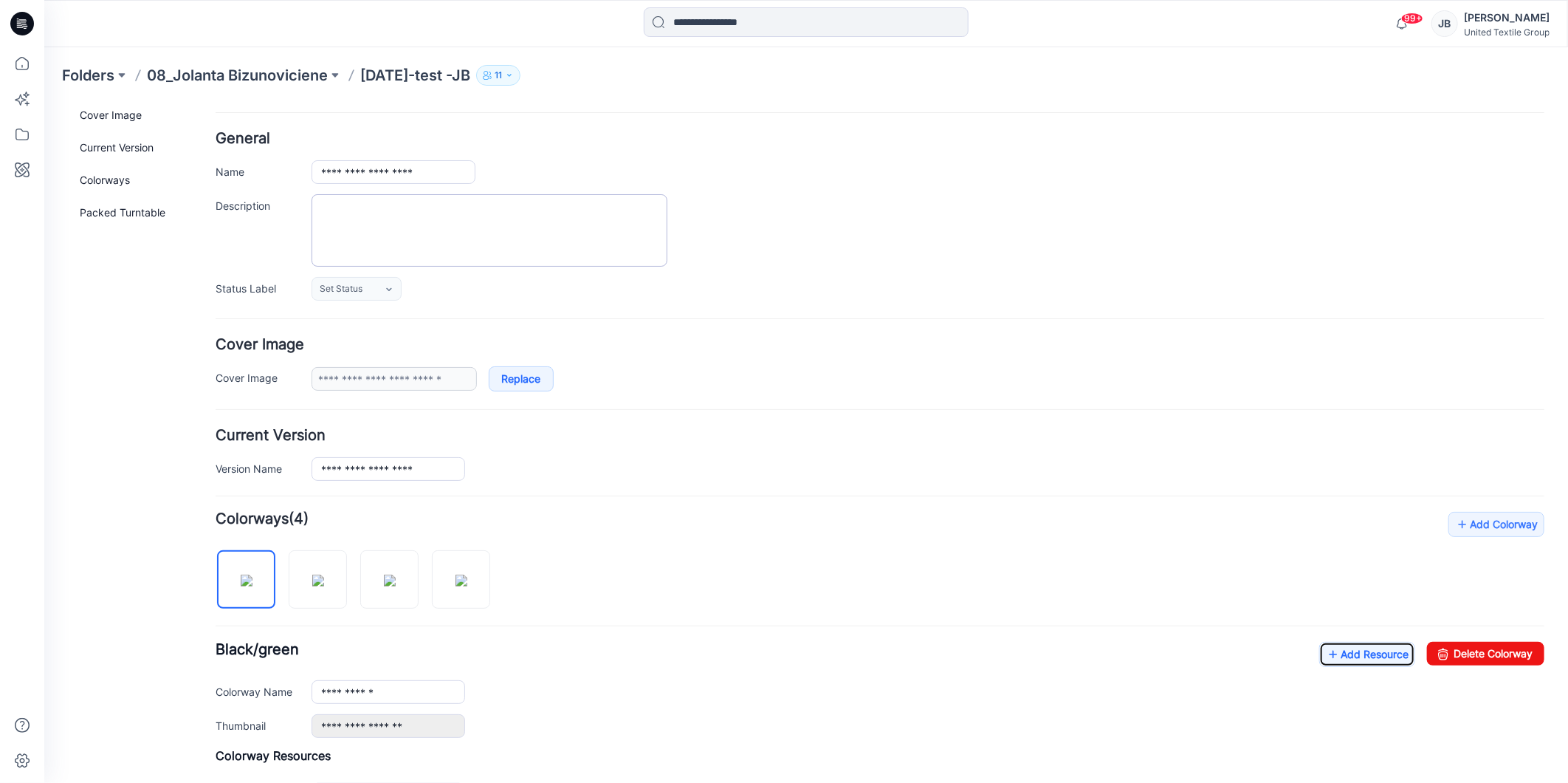
scroll to position [0, 0]
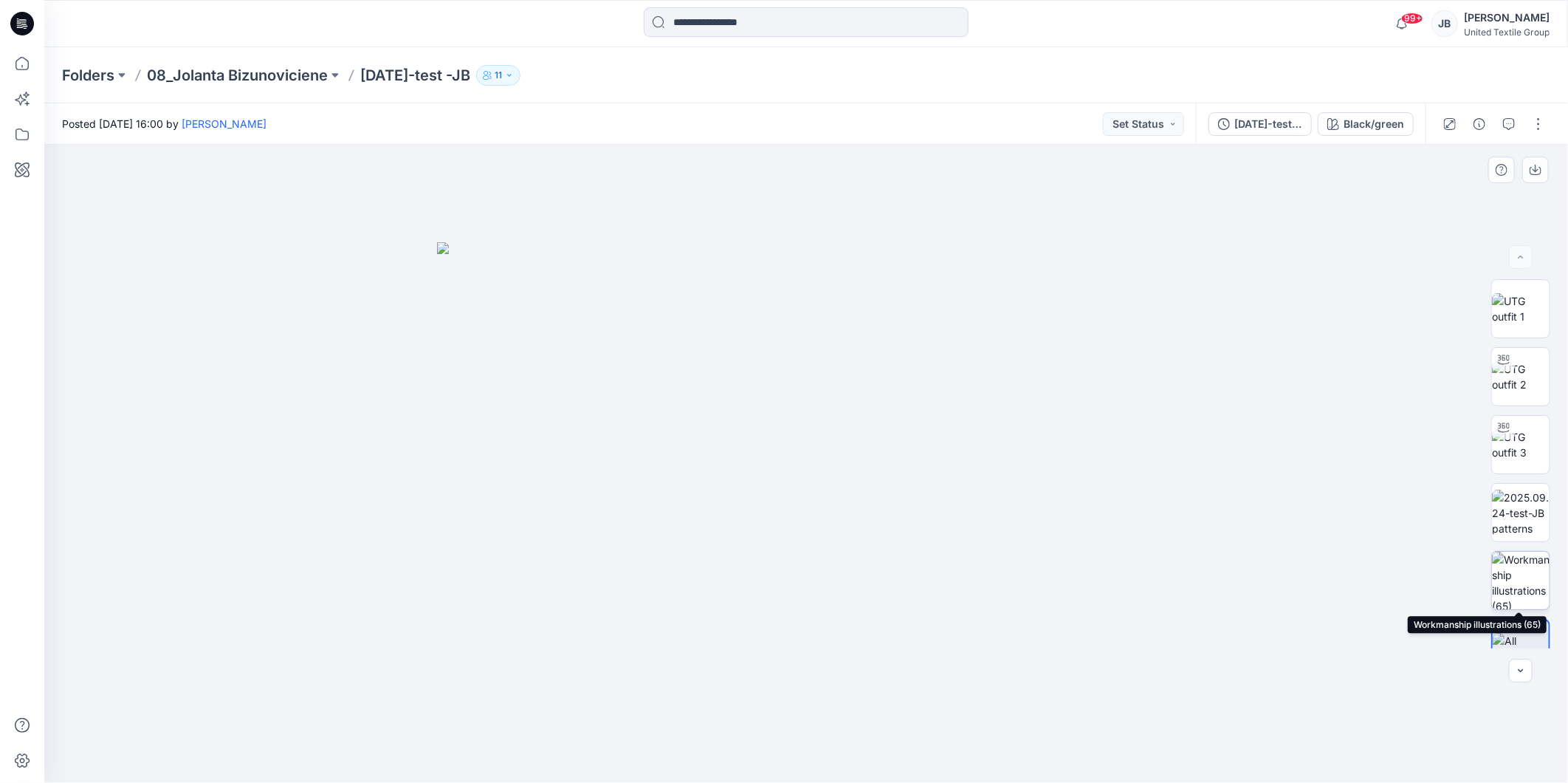
click at [1509, 583] on img at bounding box center [1520, 581] width 58 height 58
click at [25, 23] on icon at bounding box center [22, 23] width 24 height 24
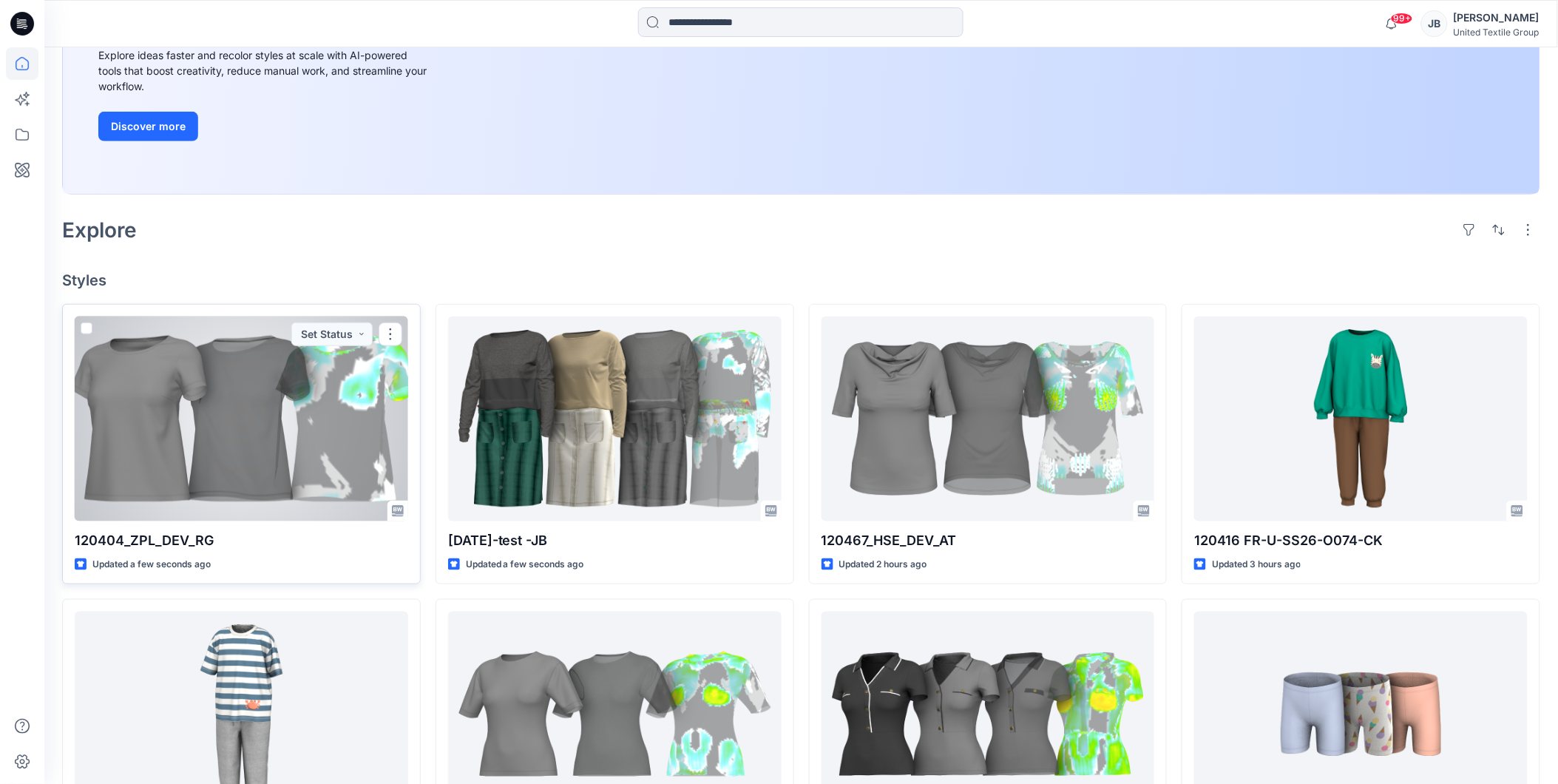
scroll to position [410, 0]
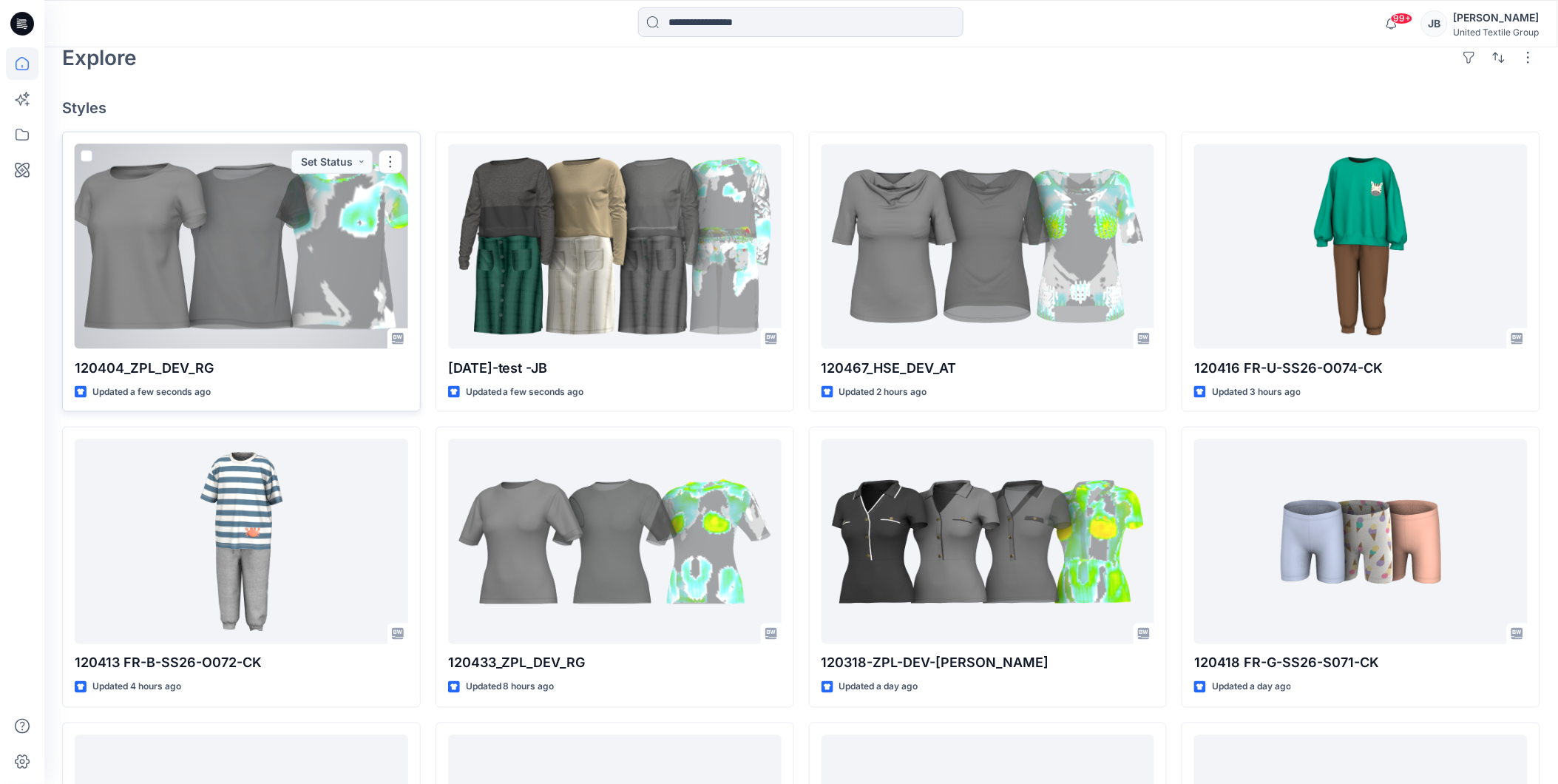
click at [257, 274] on div at bounding box center [241, 246] width 334 height 205
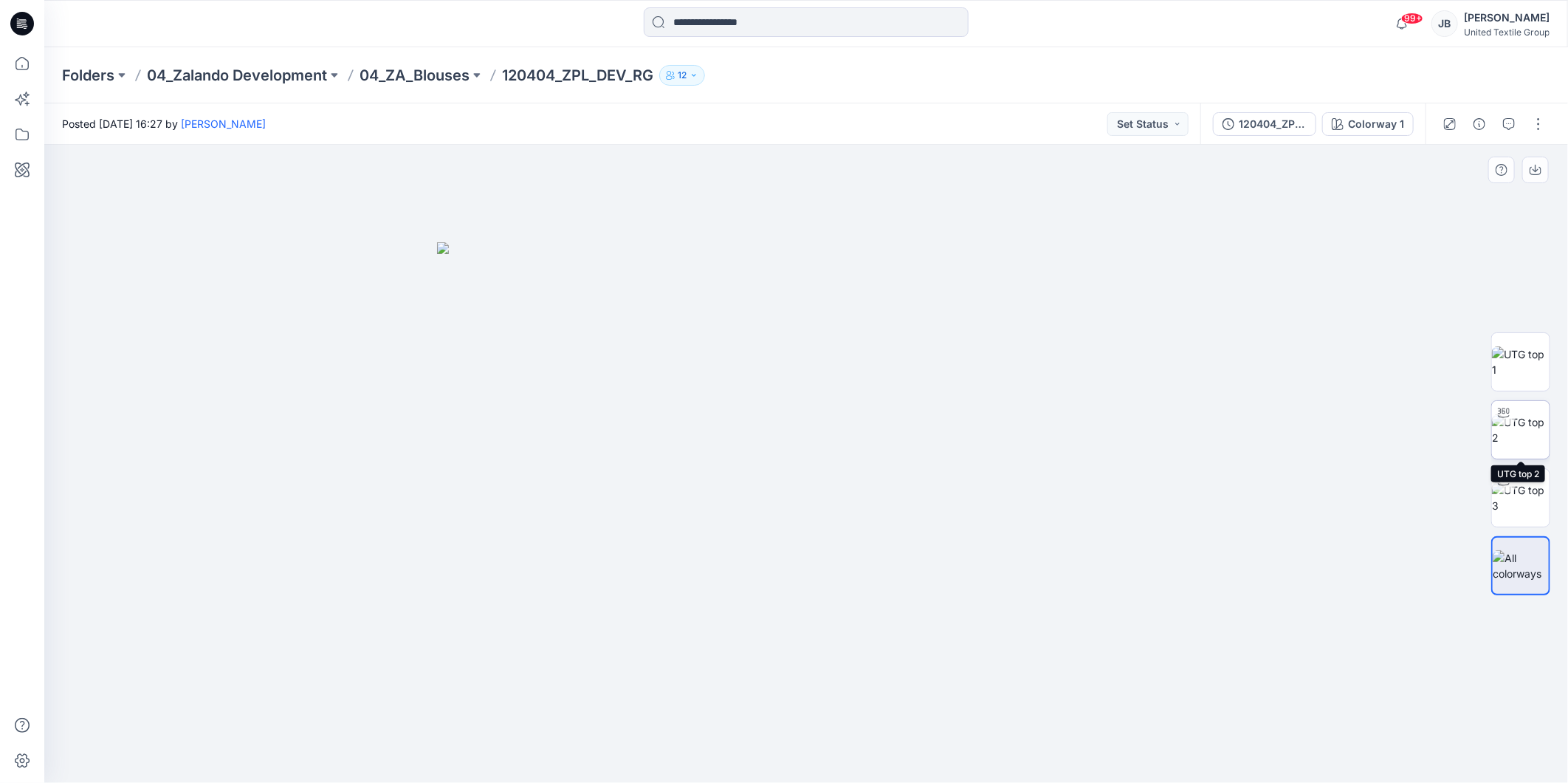
click at [1517, 430] on img at bounding box center [1520, 430] width 58 height 31
drag, startPoint x: 809, startPoint y: 763, endPoint x: 814, endPoint y: 792, distance: 29.4
click at [814, 782] on html "99+ Notifications [PERSON_NAME] has updated 120404_ZPL_DEV_RG with 120404_ZPL_P…" at bounding box center [784, 392] width 1568 height 783
click at [1146, 419] on img at bounding box center [806, 365] width 1030 height 834
click at [22, 16] on icon at bounding box center [22, 23] width 24 height 24
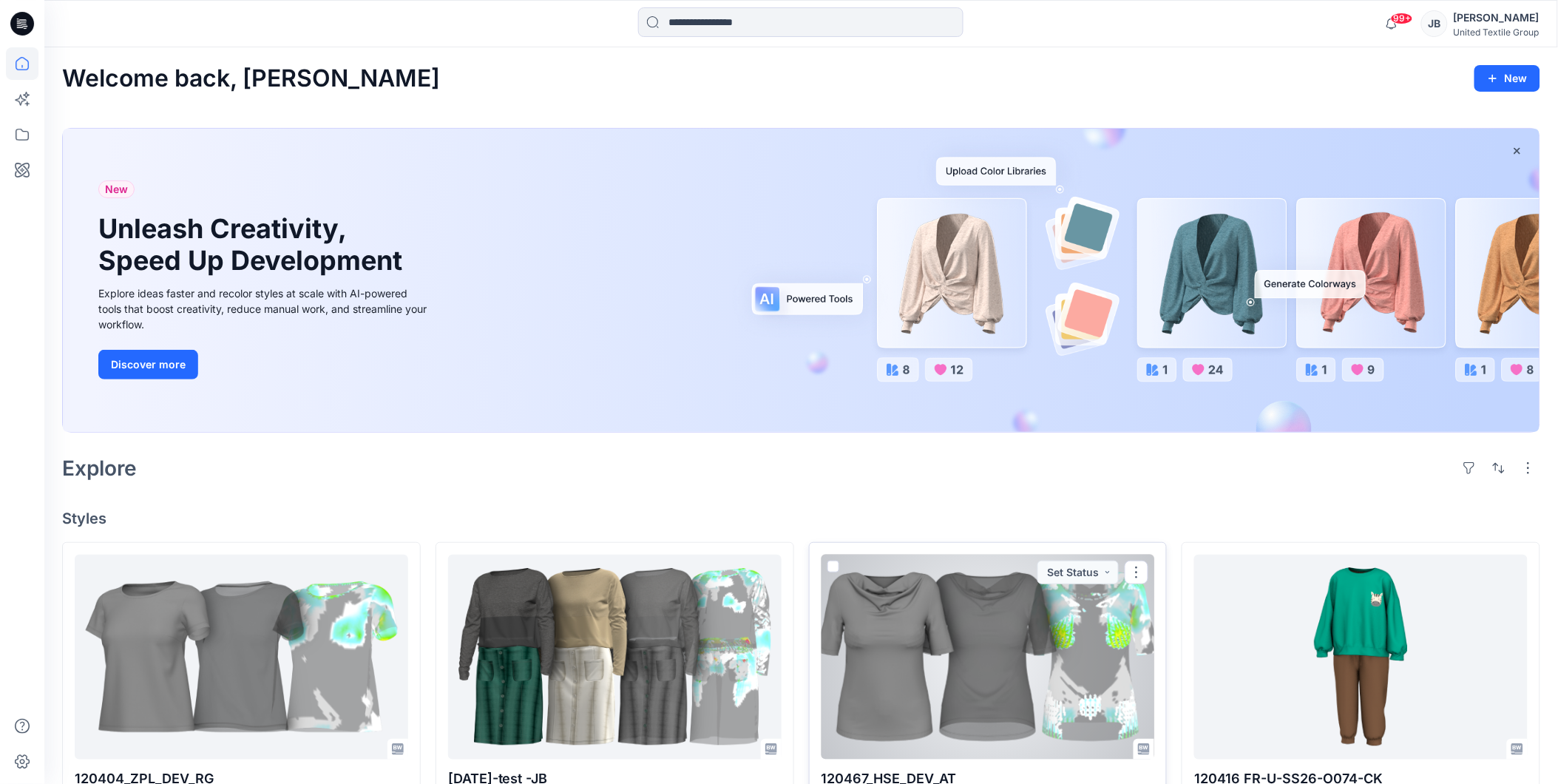
click at [942, 674] on div at bounding box center [988, 656] width 334 height 205
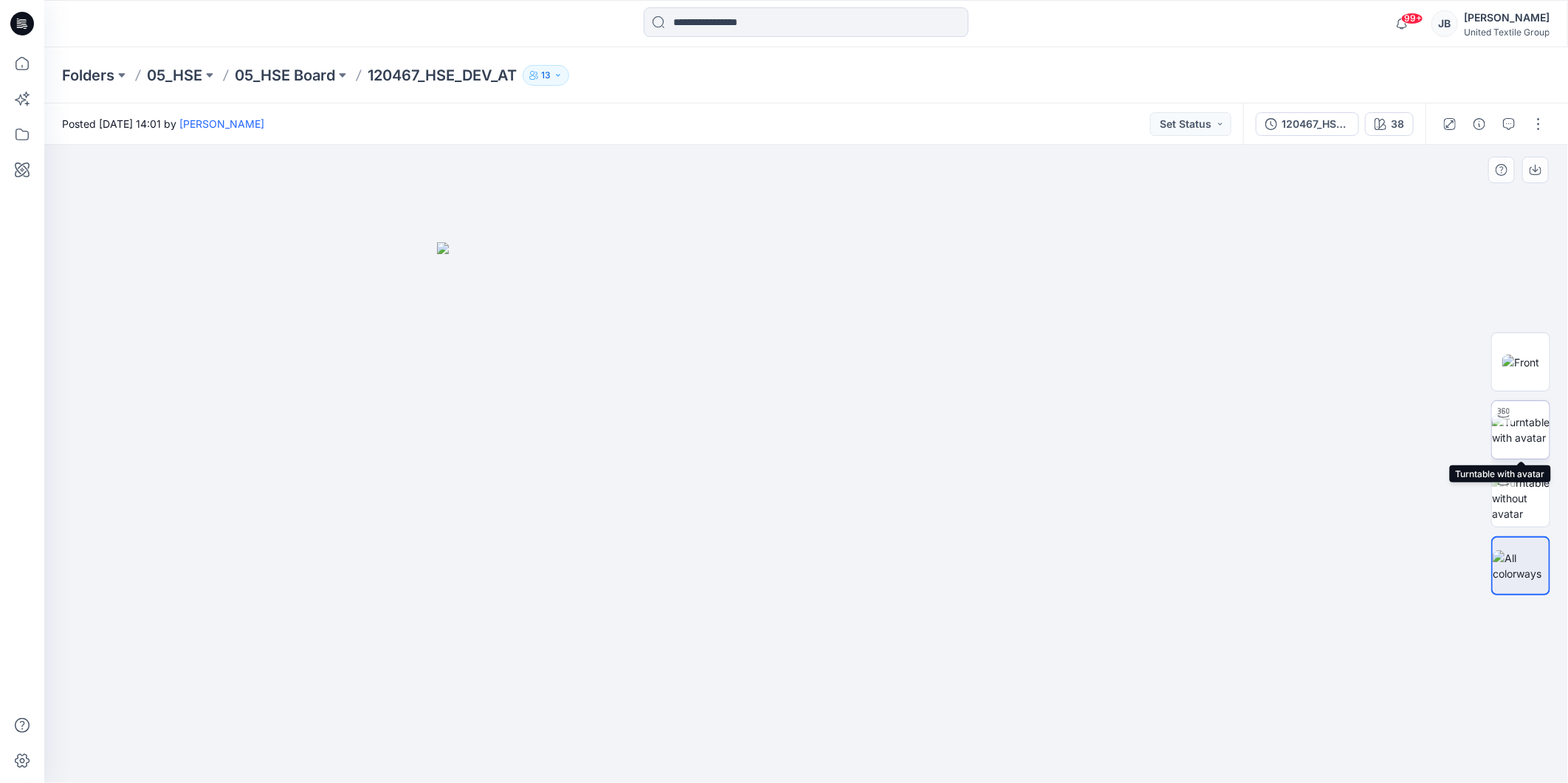
click at [1519, 423] on img at bounding box center [1520, 430] width 58 height 31
drag, startPoint x: 973, startPoint y: 293, endPoint x: 939, endPoint y: 442, distance: 152.8
drag, startPoint x: 806, startPoint y: 765, endPoint x: 615, endPoint y: 739, distance: 192.8
click at [615, 739] on icon at bounding box center [807, 738] width 446 height 55
drag, startPoint x: 618, startPoint y: 748, endPoint x: 592, endPoint y: 751, distance: 26.2
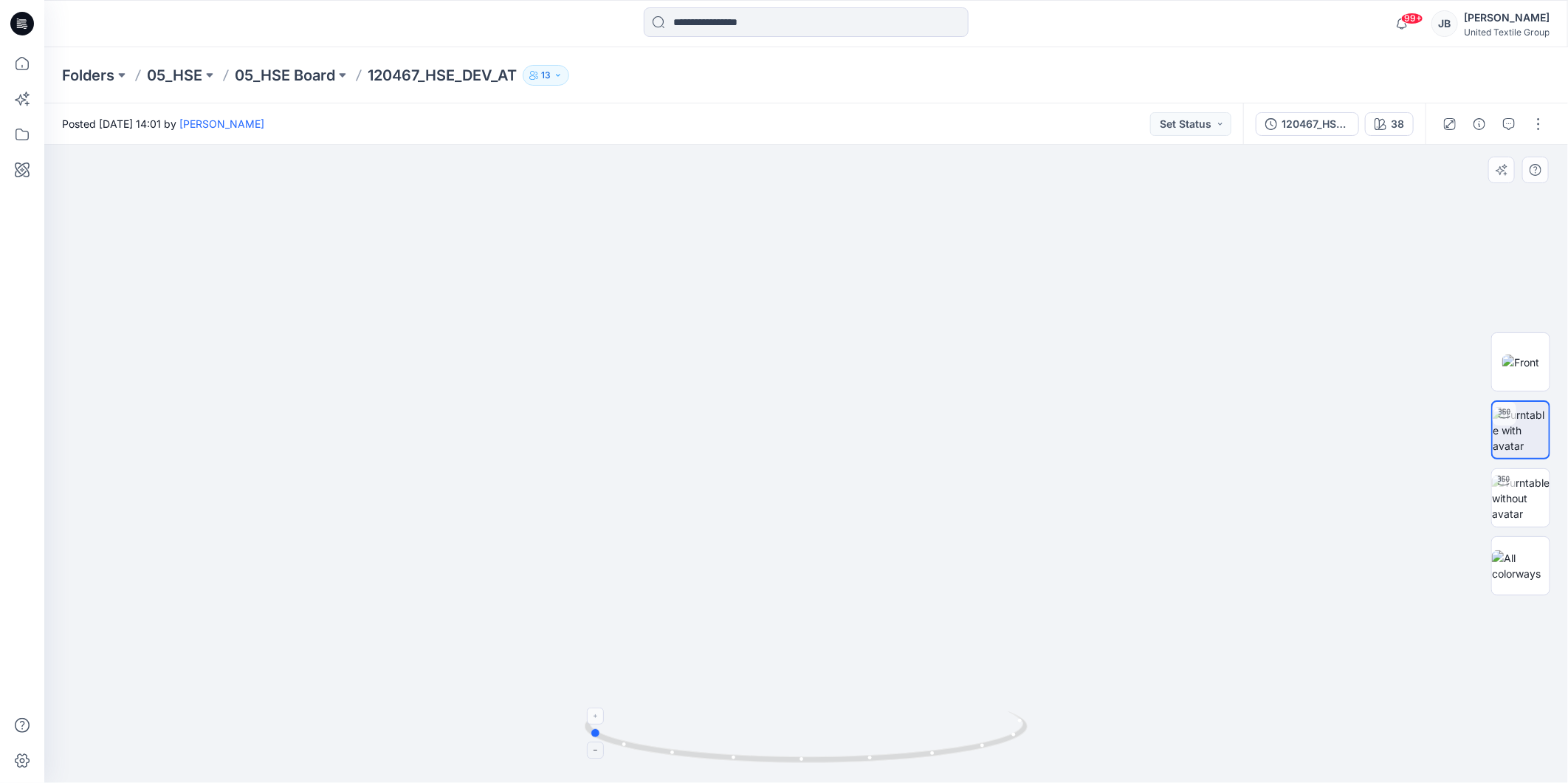
click at [592, 751] on icon at bounding box center [807, 738] width 446 height 55
click at [17, 18] on icon at bounding box center [18, 18] width 2 height 1
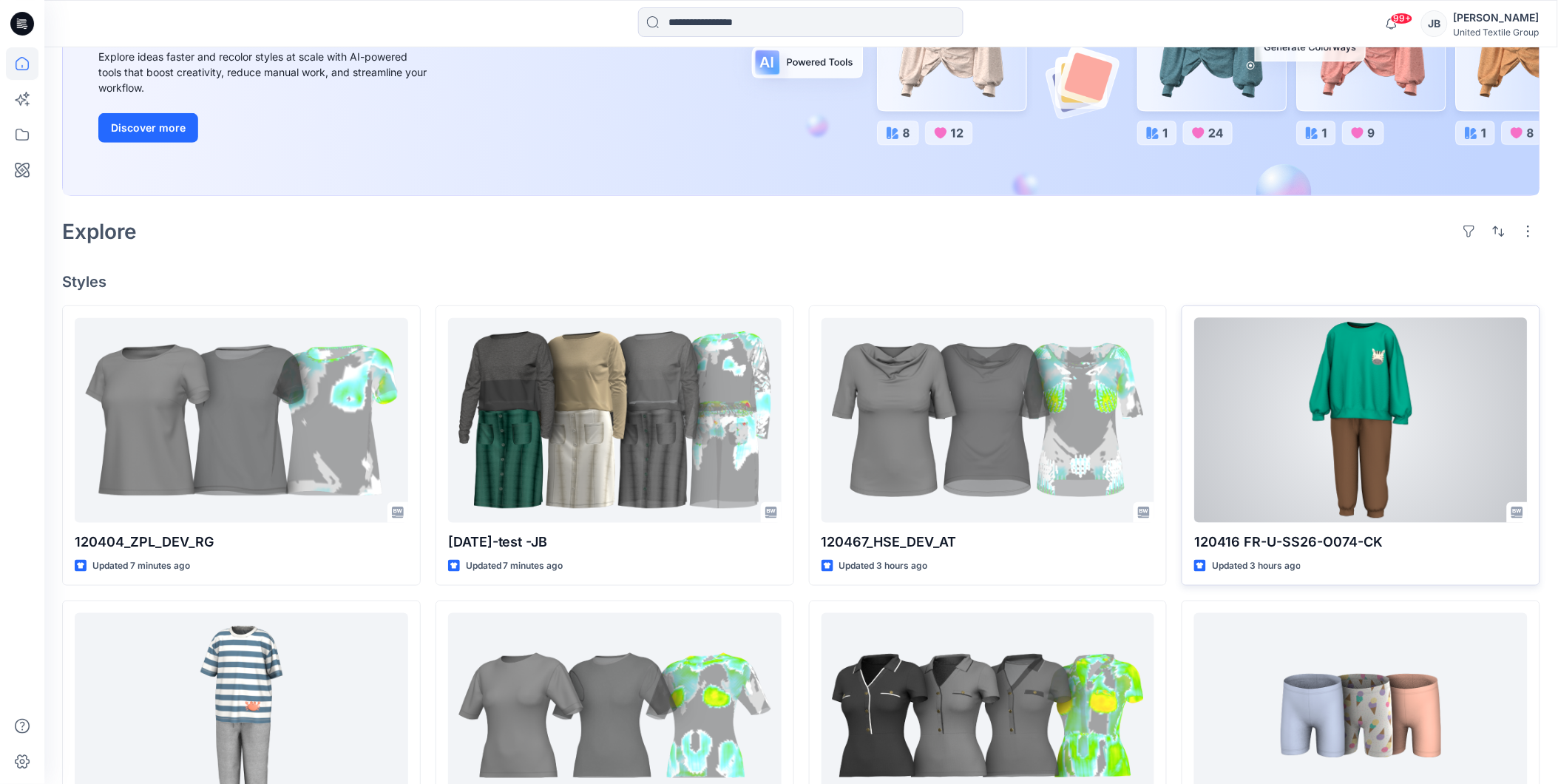
scroll to position [246, 0]
